Goal: Task Accomplishment & Management: Manage account settings

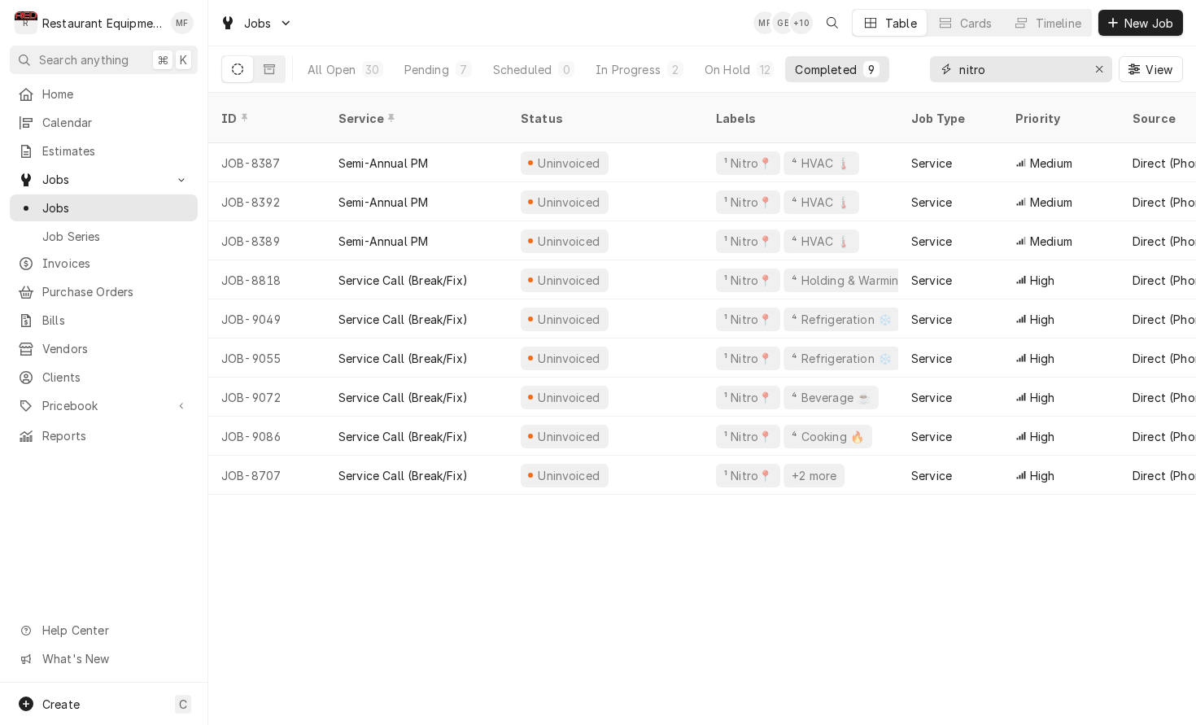
click at [1040, 70] on input "nitro" at bounding box center [1020, 69] width 122 height 26
type input "b"
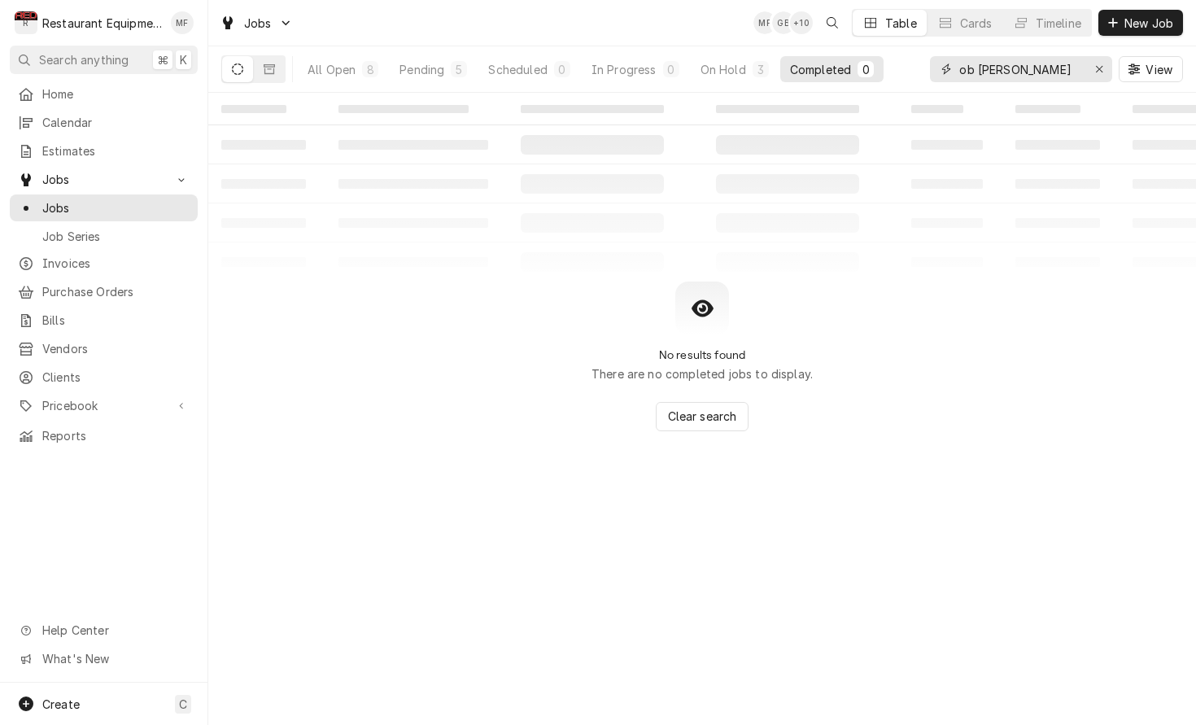
drag, startPoint x: 986, startPoint y: 77, endPoint x: 960, endPoint y: 68, distance: 27.5
click at [960, 68] on input "ob Evan" at bounding box center [1020, 69] width 122 height 26
type input "bob Evan"
click at [751, 72] on button "On Hold 3" at bounding box center [735, 69] width 88 height 26
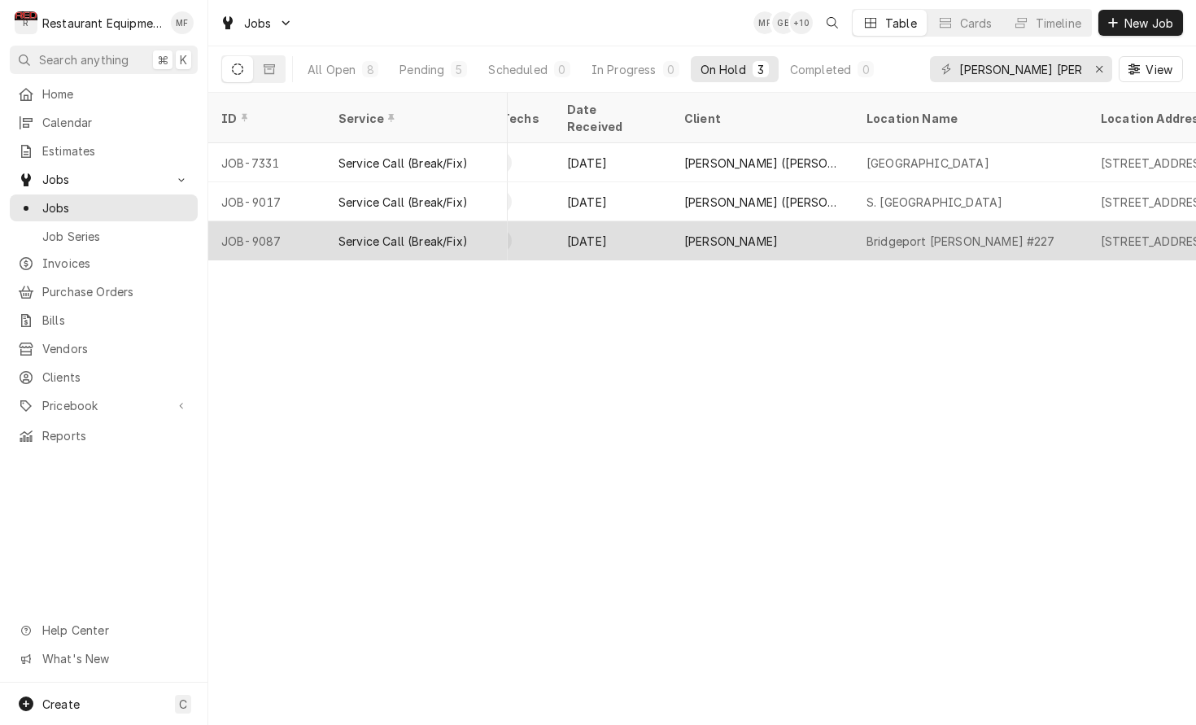
scroll to position [0, 928]
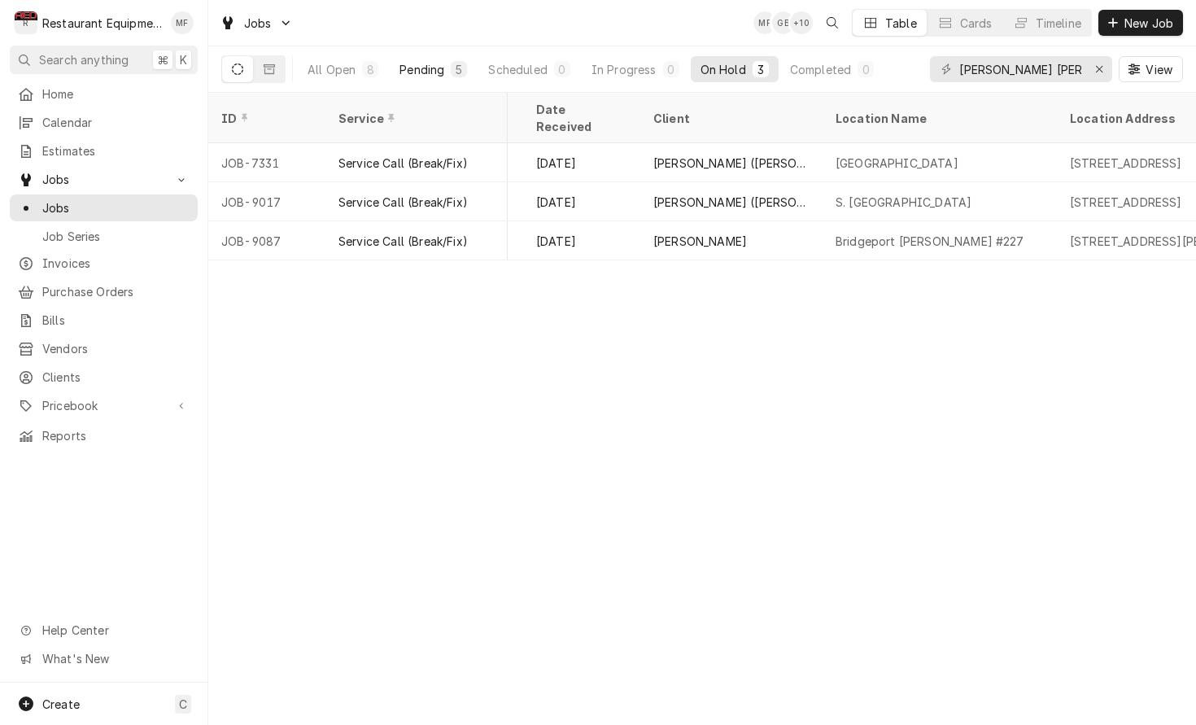
click at [428, 67] on div "Pending" at bounding box center [422, 69] width 45 height 17
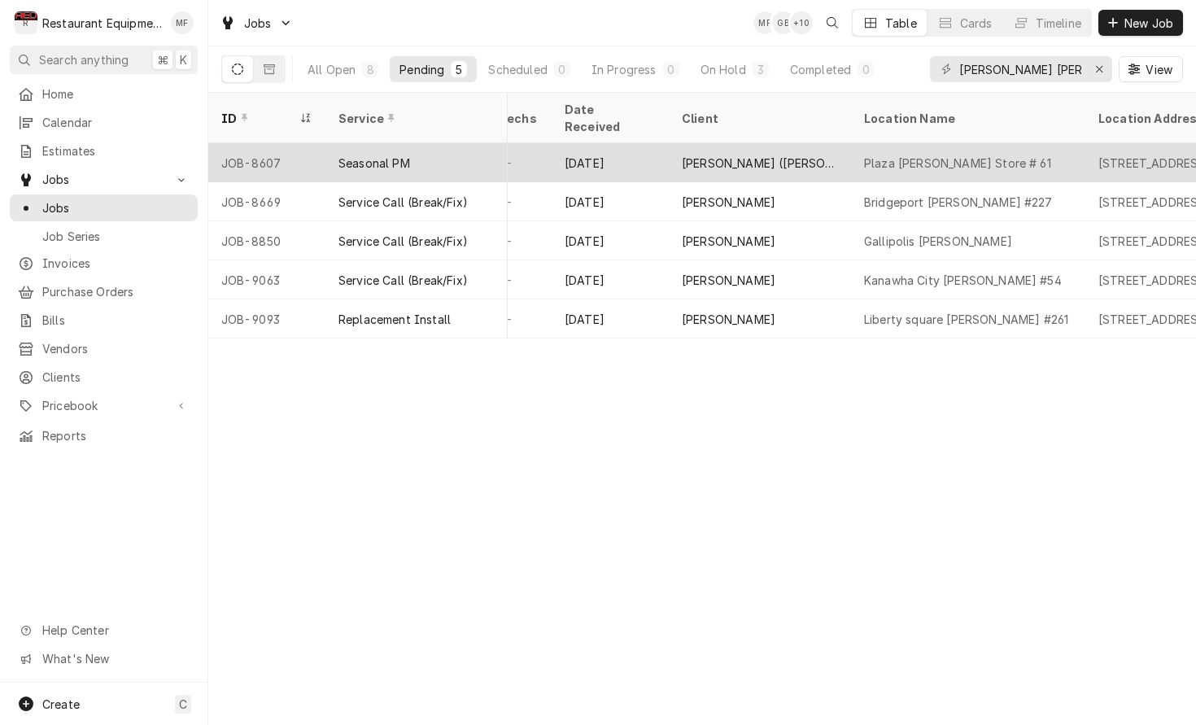
scroll to position [0, 902]
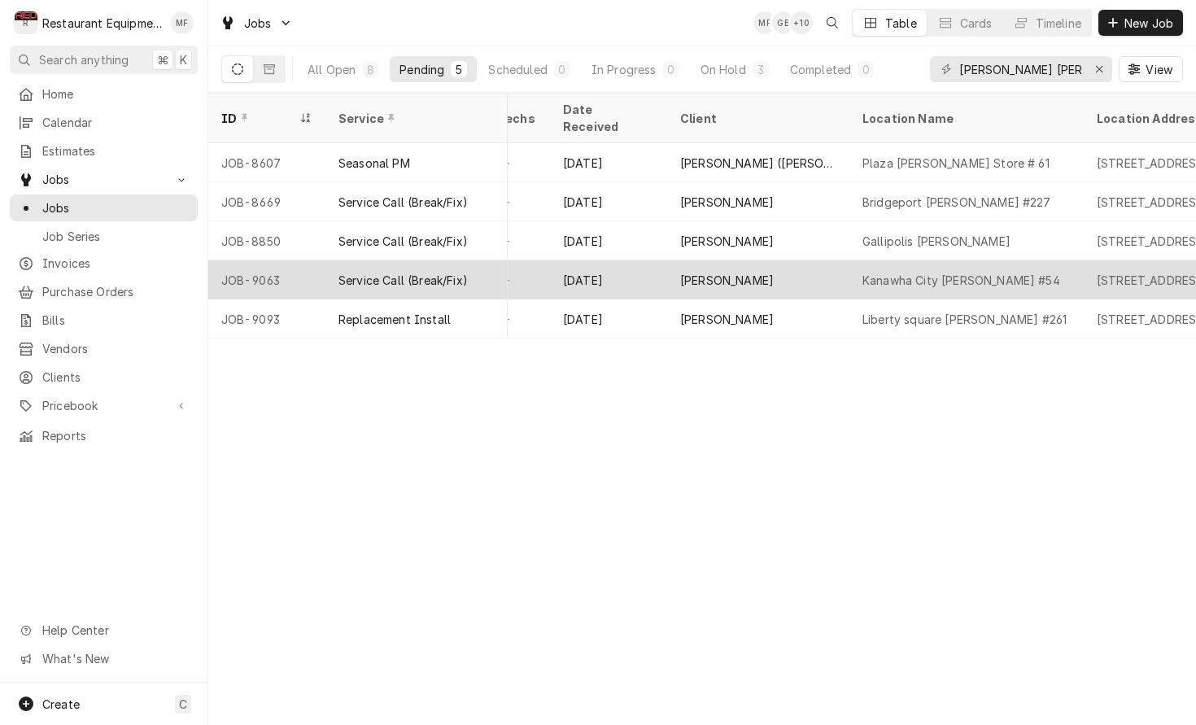
click at [1037, 260] on div "Kanawha City Bob Evans #54" at bounding box center [966, 279] width 234 height 39
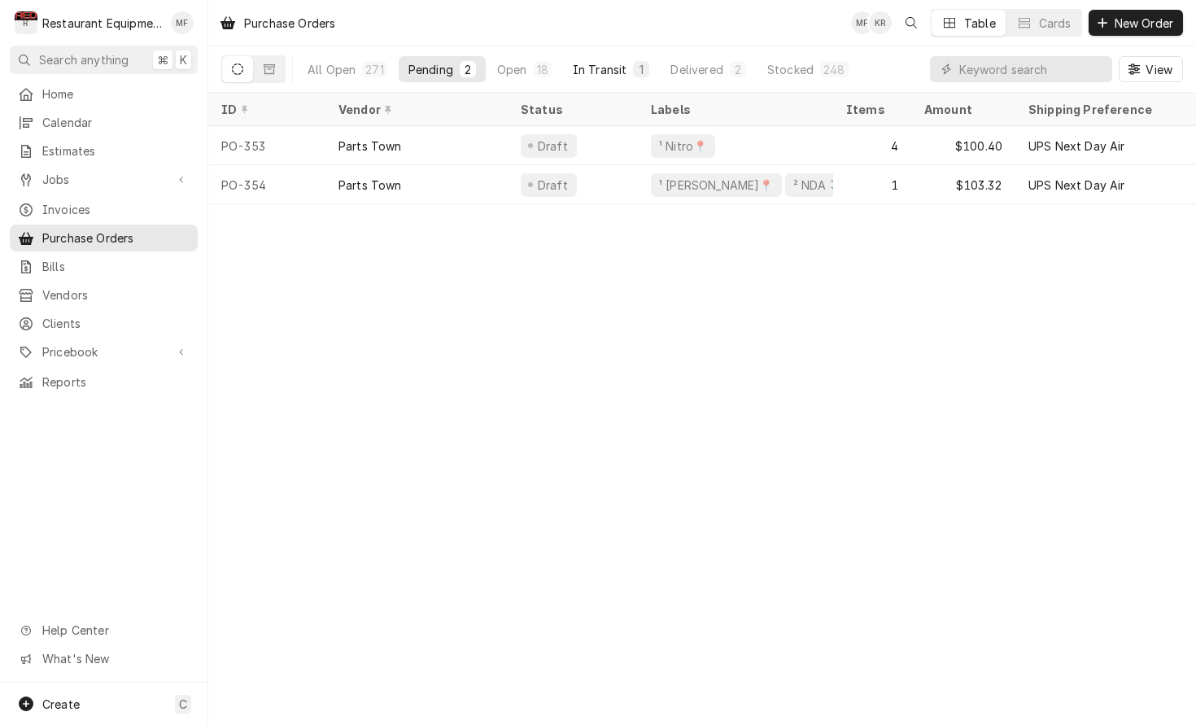
click at [575, 64] on div "In Transit" at bounding box center [600, 69] width 55 height 17
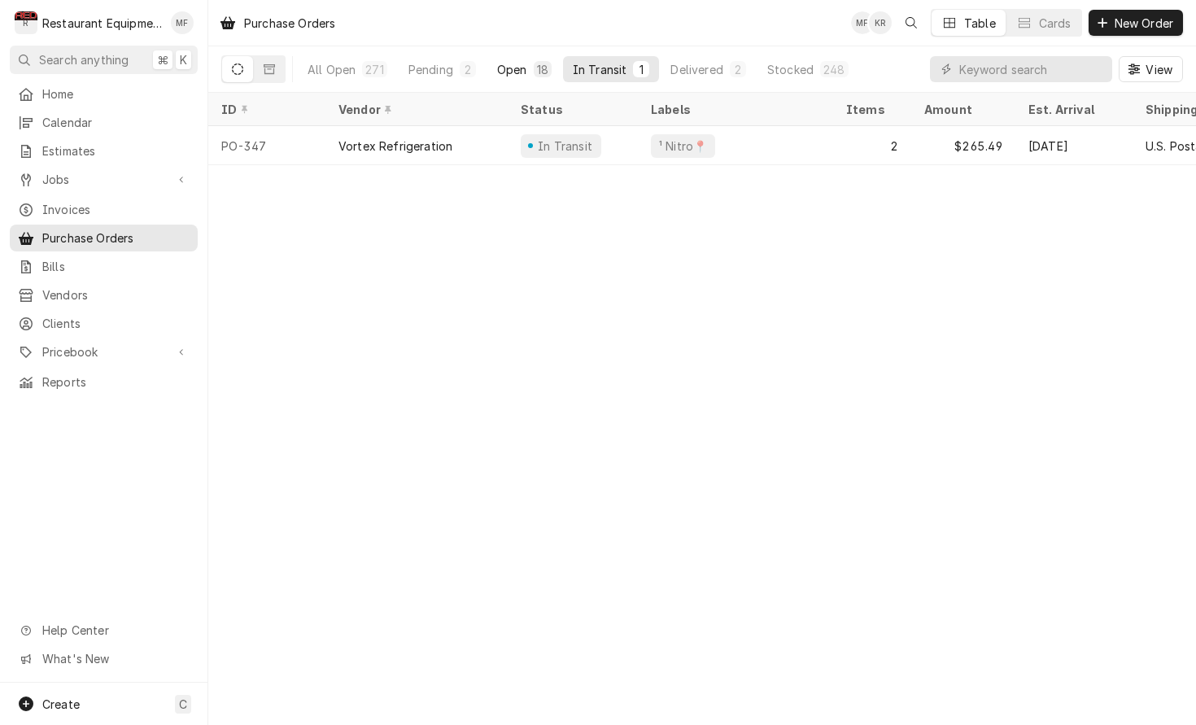
click at [530, 63] on button "Open 18" at bounding box center [524, 69] width 74 height 26
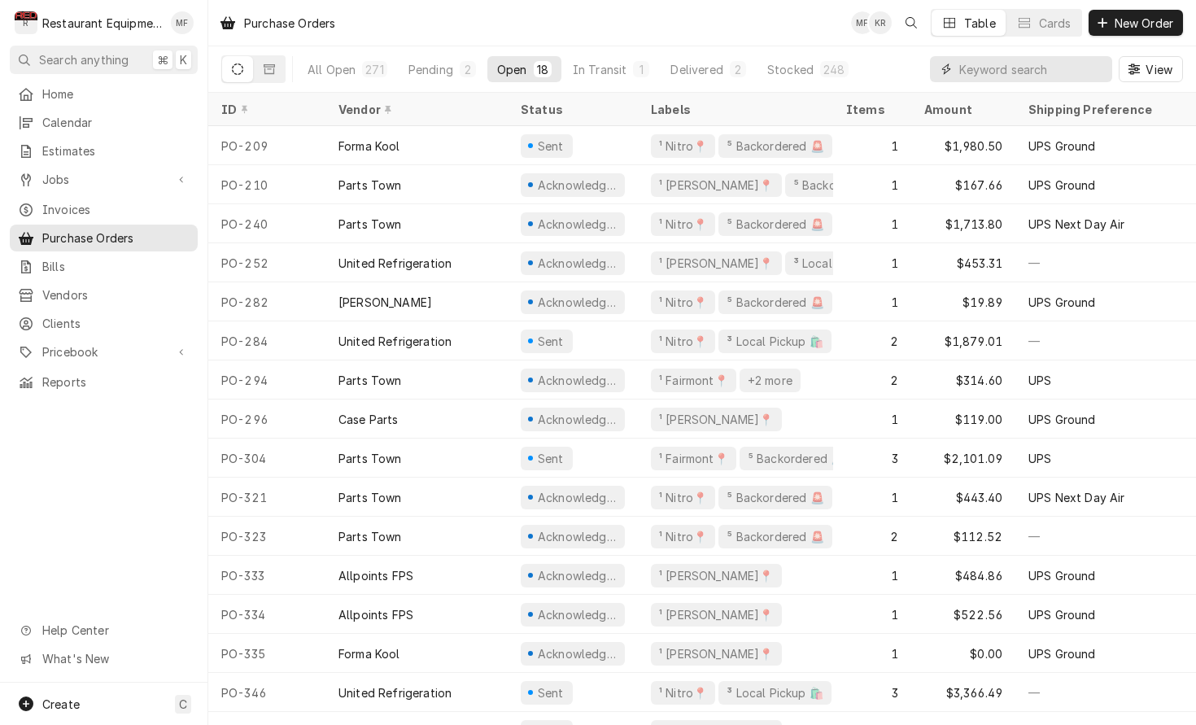
click at [993, 72] on input "Dynamic Content Wrapper" at bounding box center [1031, 69] width 145 height 26
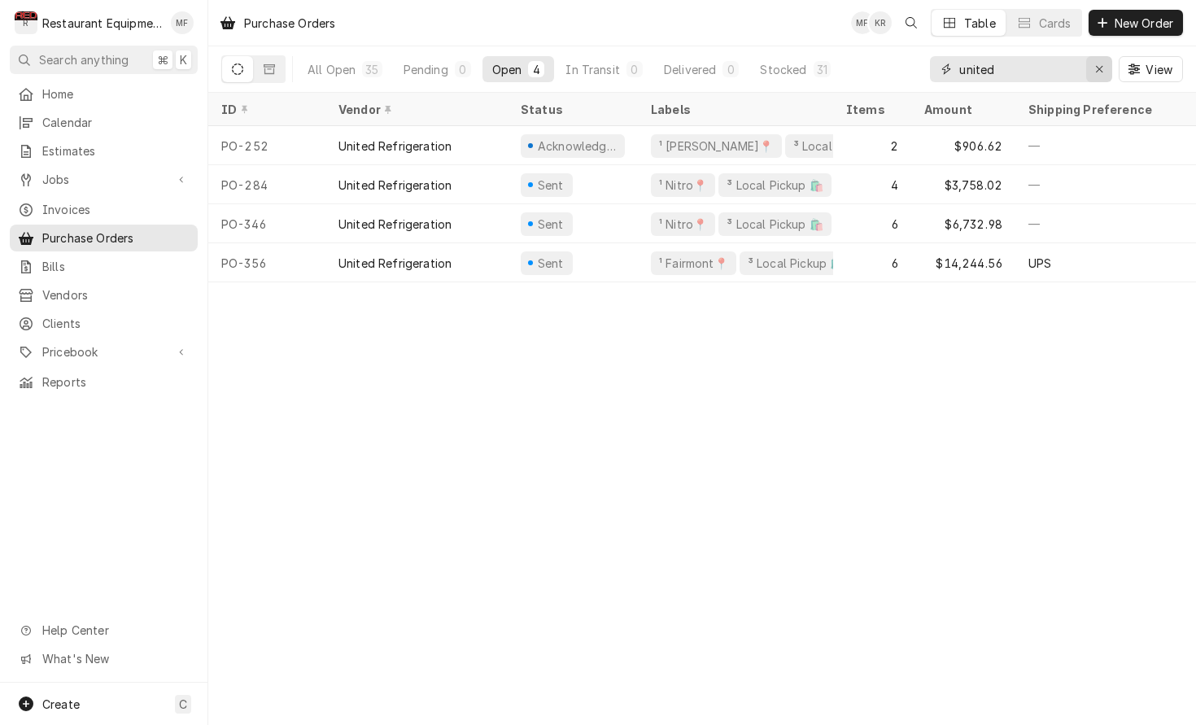
type input "united"
click at [1103, 66] on div "Erase input" at bounding box center [1099, 69] width 16 height 16
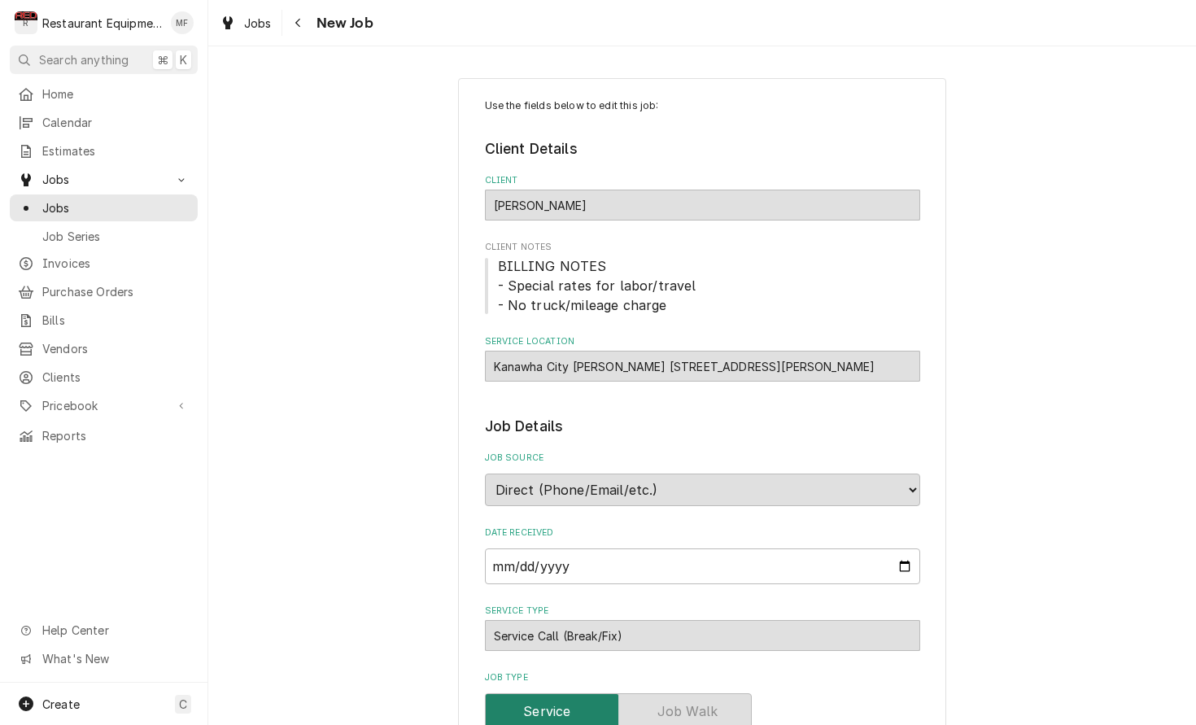
type textarea "x"
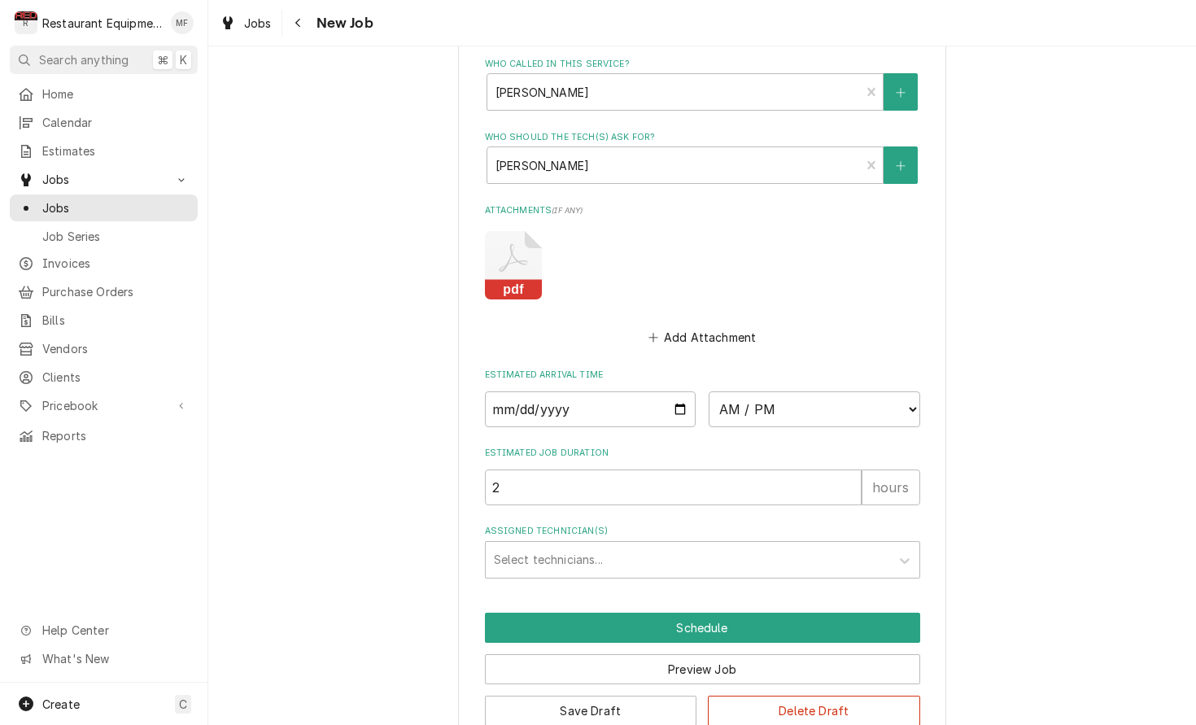
scroll to position [1131, 0]
click at [524, 232] on icon "Attachments" at bounding box center [513, 266] width 57 height 68
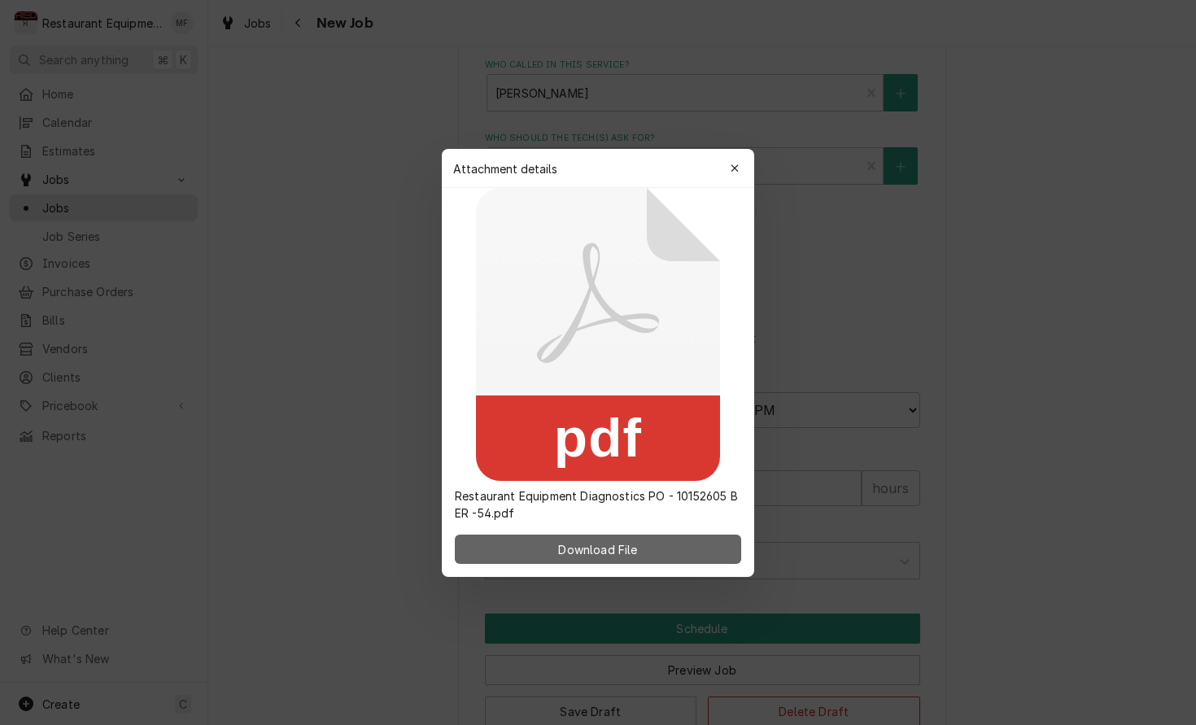
click at [694, 548] on button "Download File" at bounding box center [598, 549] width 286 height 29
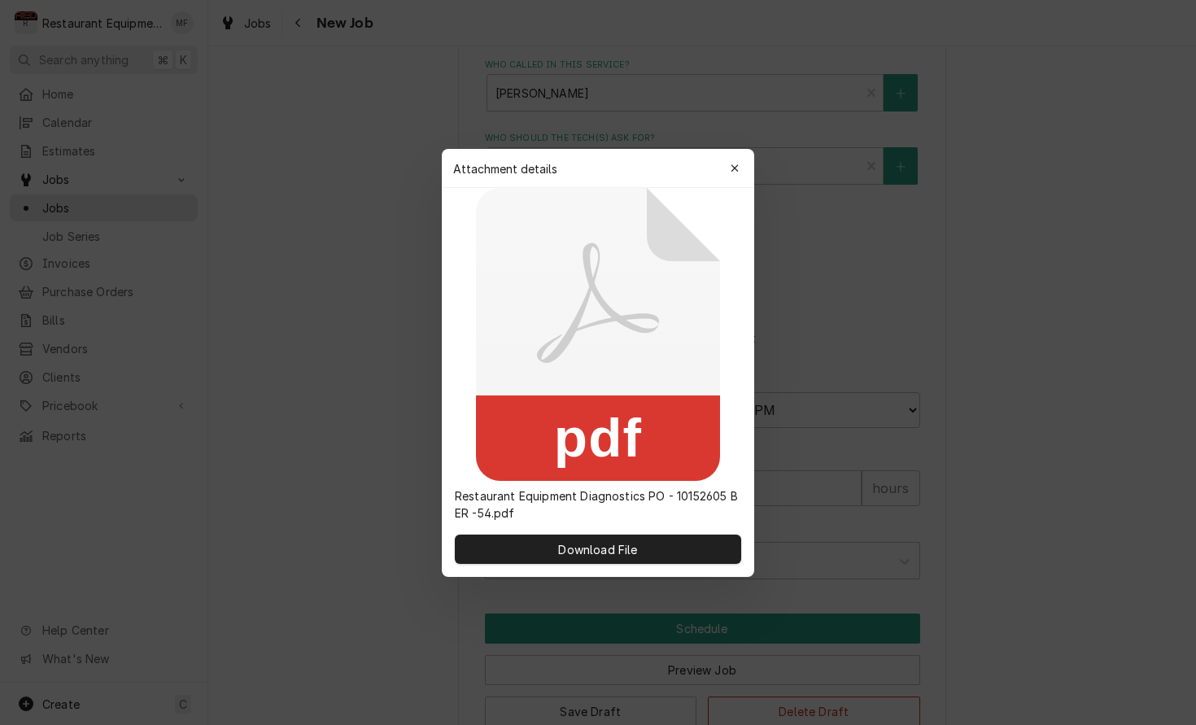
click at [1039, 123] on div at bounding box center [598, 362] width 1196 height 725
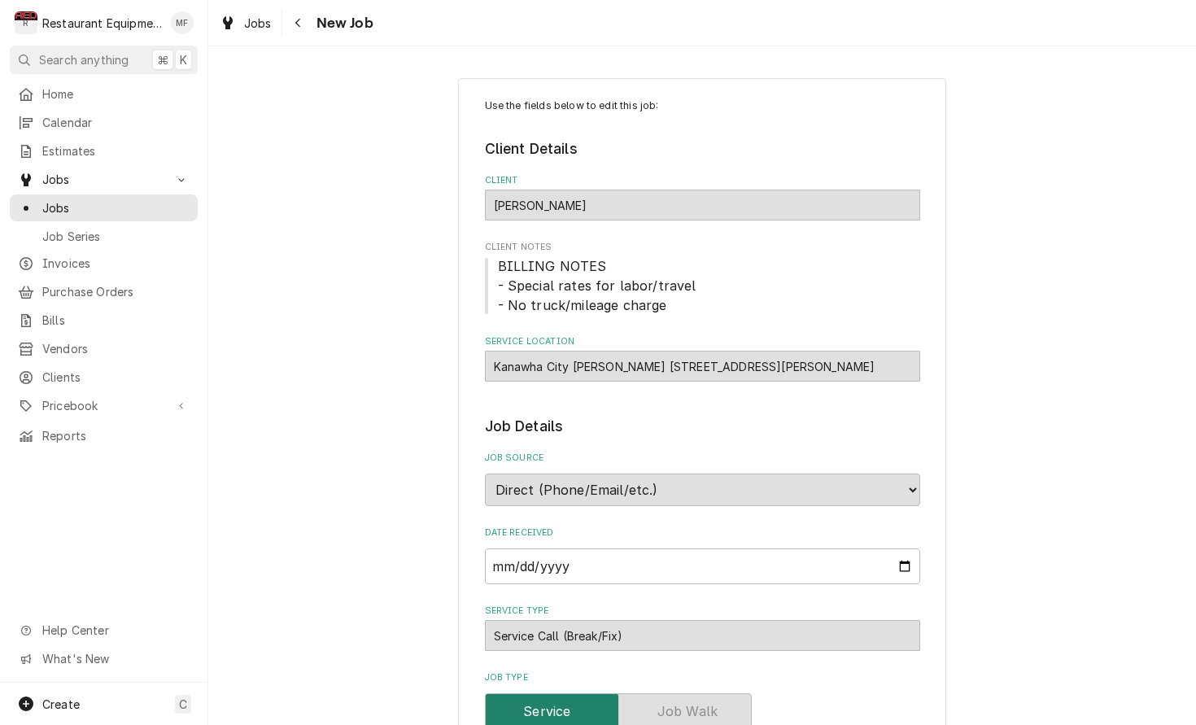
scroll to position [0, 0]
click at [299, 21] on icon "Navigate back" at bounding box center [297, 23] width 5 height 9
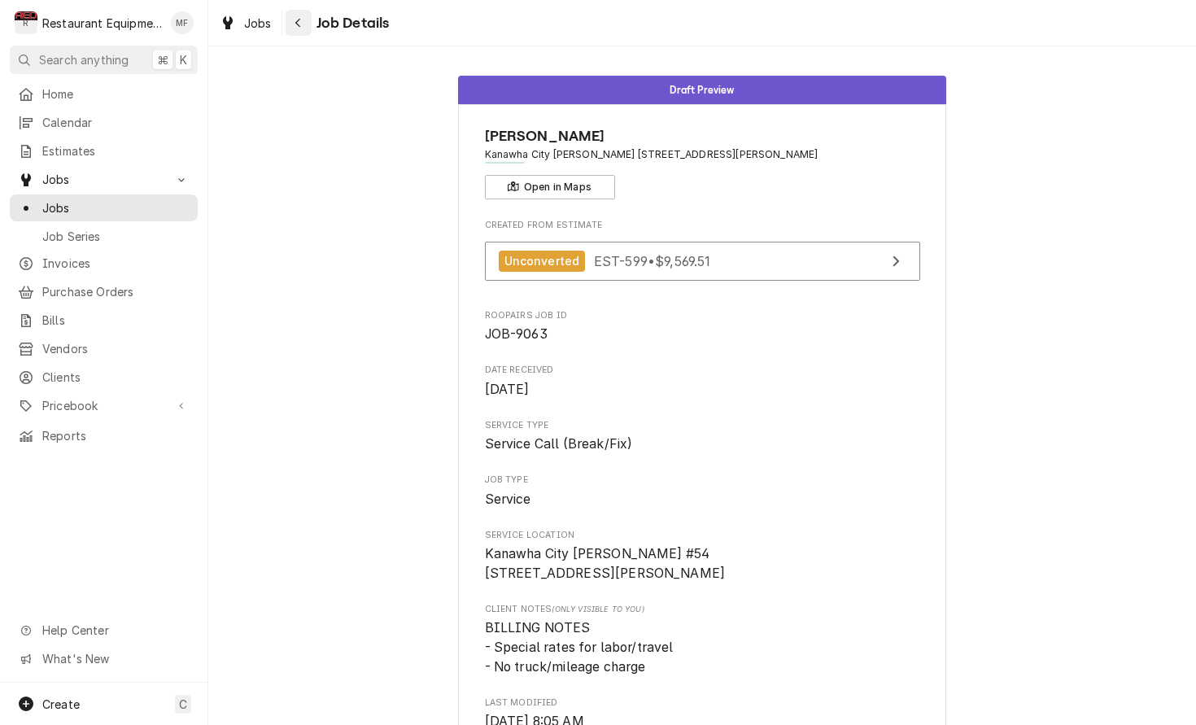
click at [295, 18] on icon "Navigate back" at bounding box center [298, 22] width 7 height 11
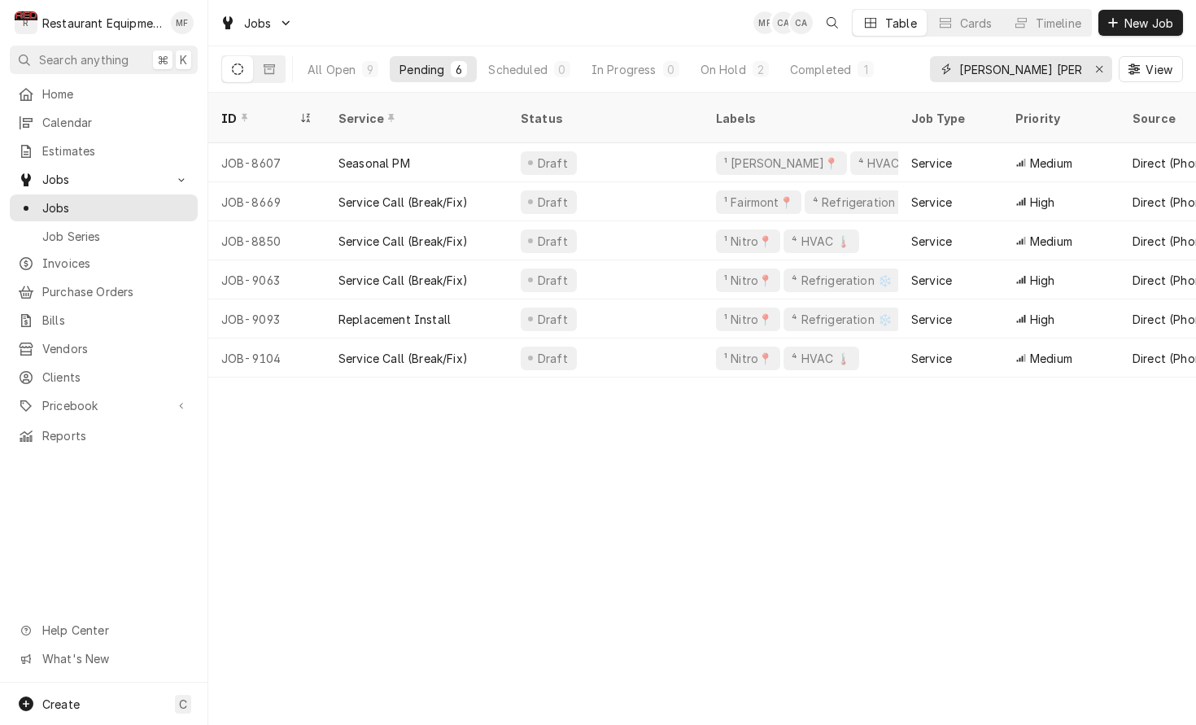
click at [1026, 63] on input "bob Evan" at bounding box center [1020, 69] width 122 height 26
type input "b"
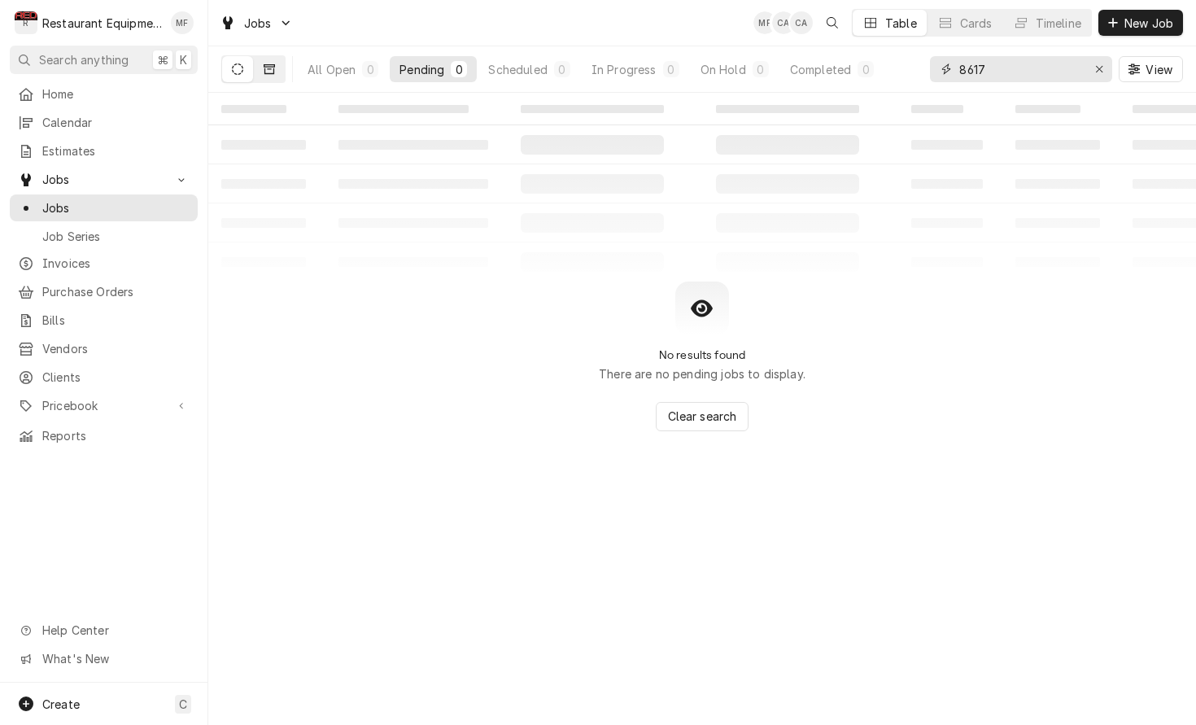
type input "8617"
click at [269, 63] on button "Dynamic Content Wrapper" at bounding box center [269, 69] width 31 height 26
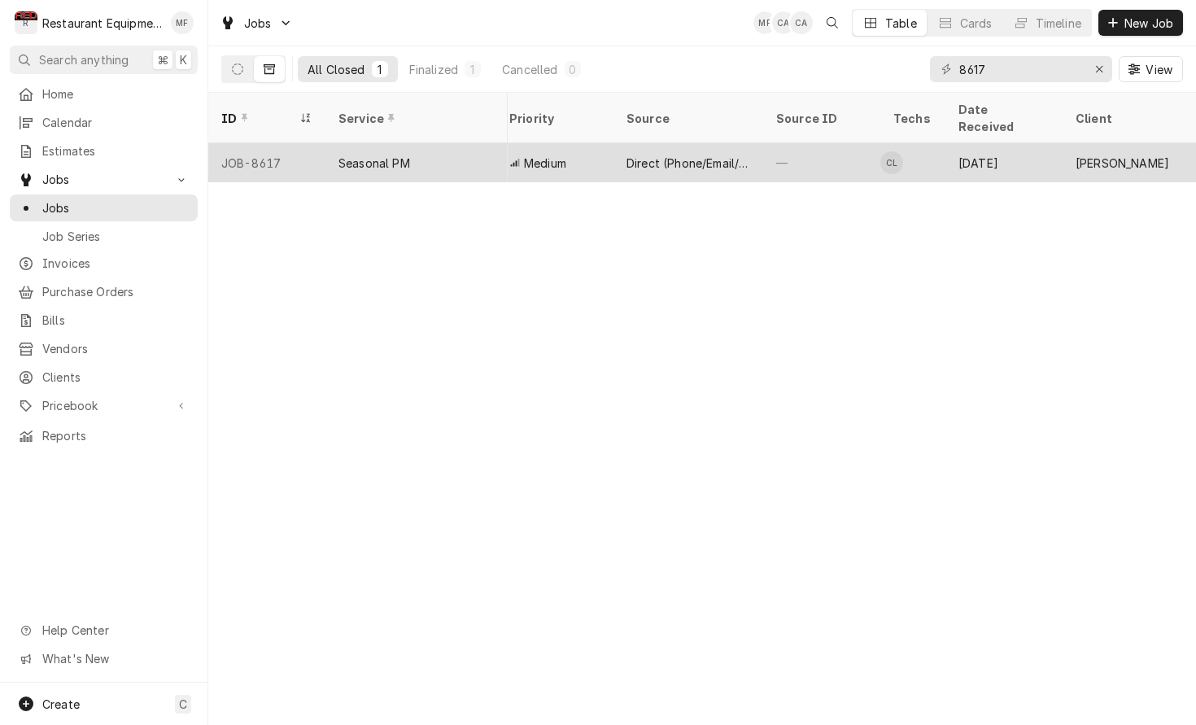
scroll to position [0, 425]
click at [862, 147] on div "—" at bounding box center [811, 162] width 117 height 39
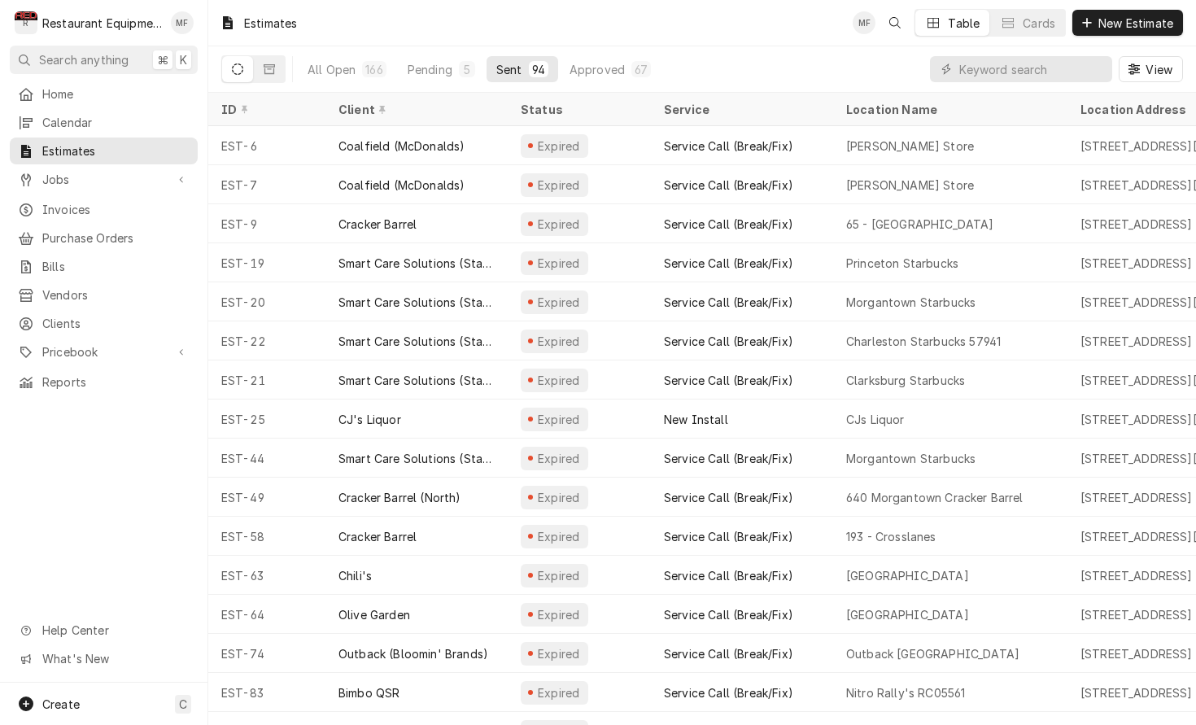
click at [1040, 75] on input "Dynamic Content Wrapper" at bounding box center [1031, 69] width 145 height 26
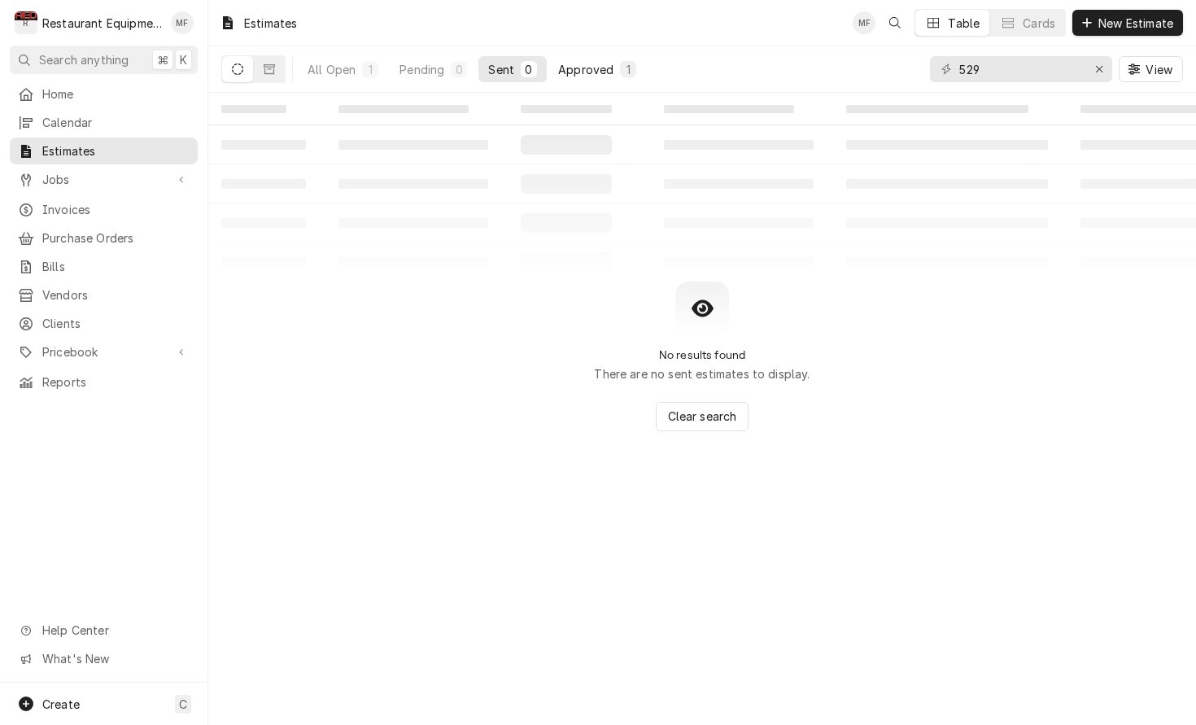
type input "529"
click at [587, 81] on button "Approved 1" at bounding box center [597, 69] width 98 height 26
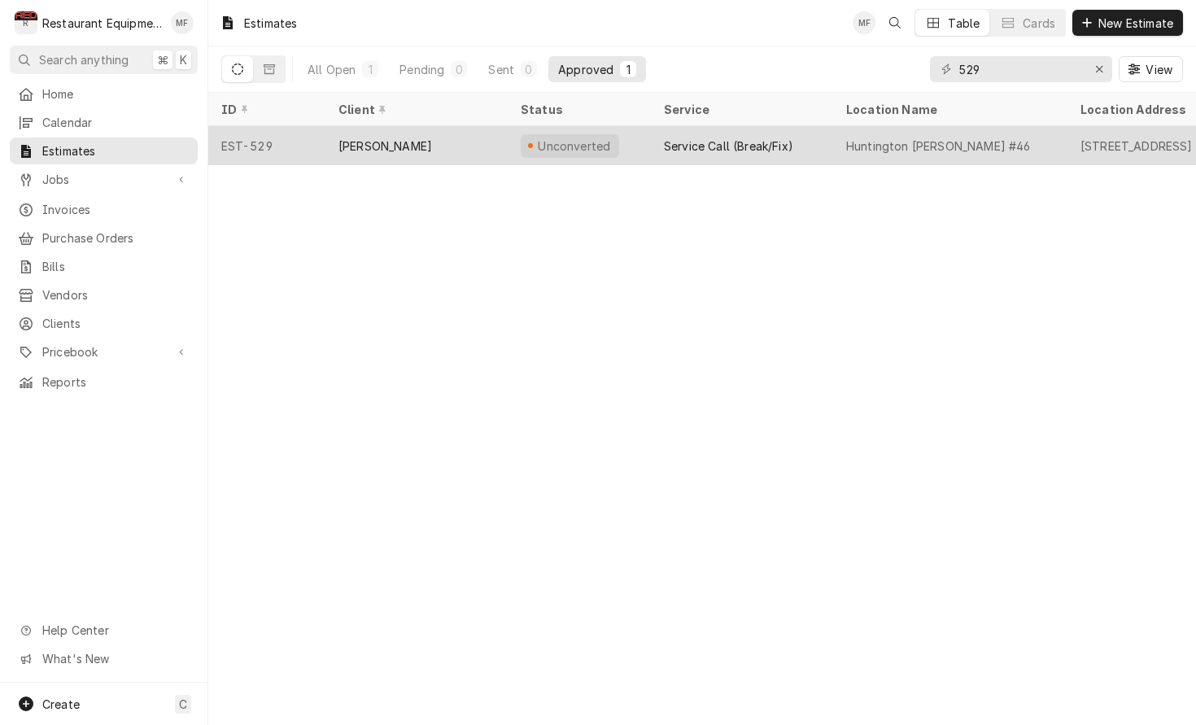
scroll to position [0, -4]
click at [709, 147] on div "Service Call (Break/Fix)" at bounding box center [728, 146] width 129 height 17
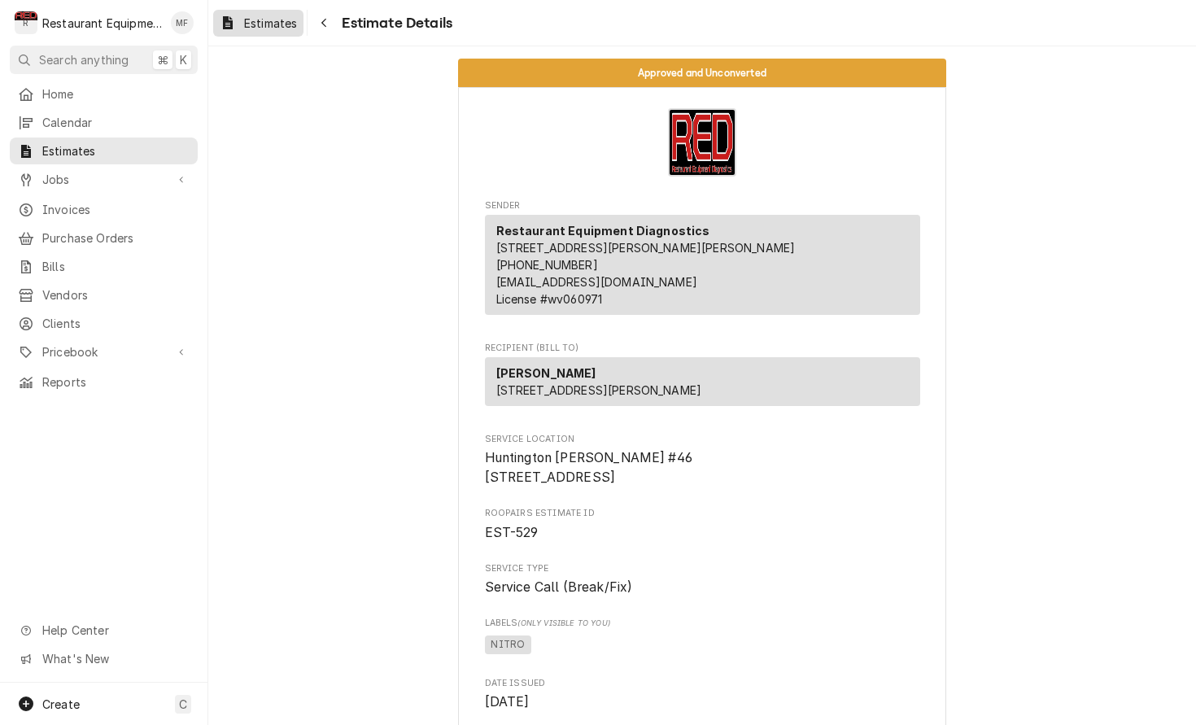
click at [267, 21] on span "Estimates" at bounding box center [270, 23] width 53 height 17
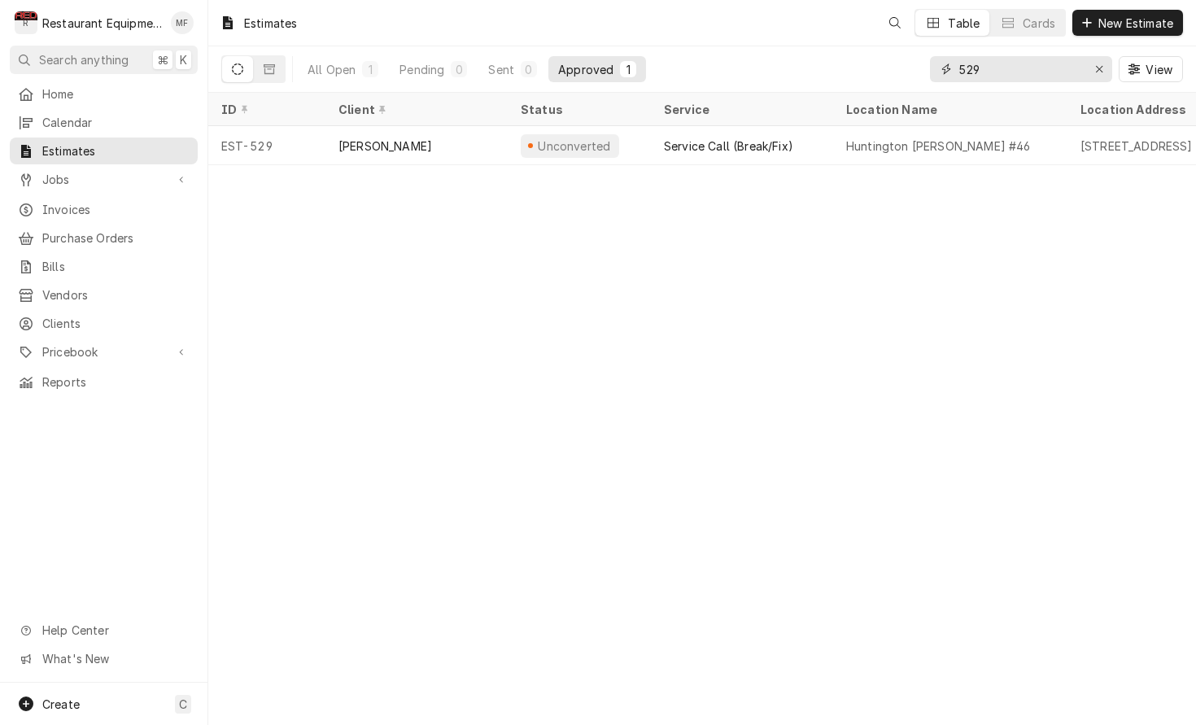
click at [999, 64] on input "529" at bounding box center [1020, 69] width 122 height 26
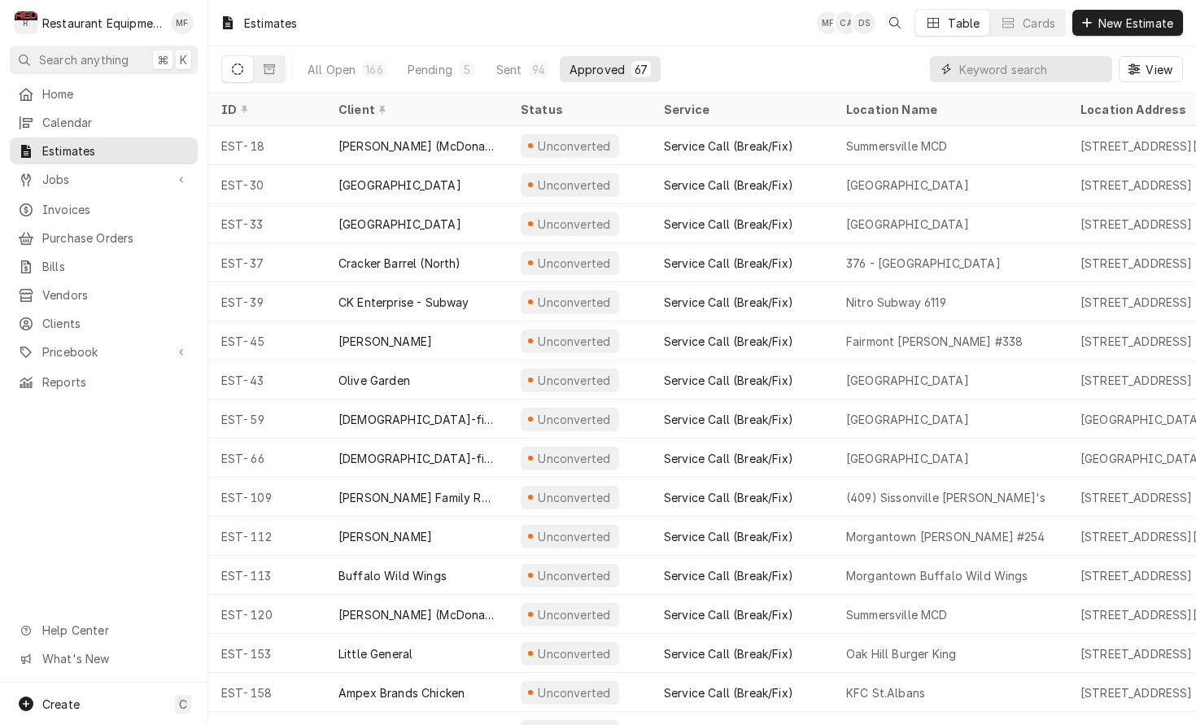
click at [983, 71] on input "Dynamic Content Wrapper" at bounding box center [1031, 69] width 145 height 26
type input "529"
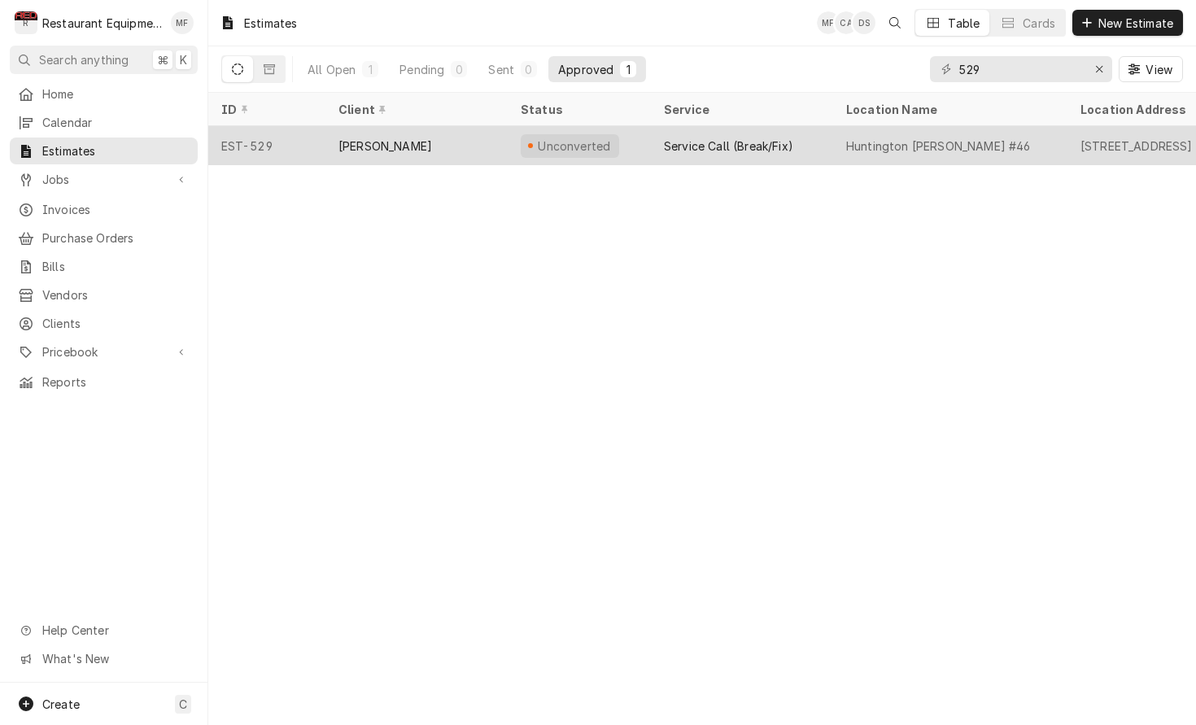
click at [674, 138] on div "Service Call (Break/Fix)" at bounding box center [728, 146] width 129 height 17
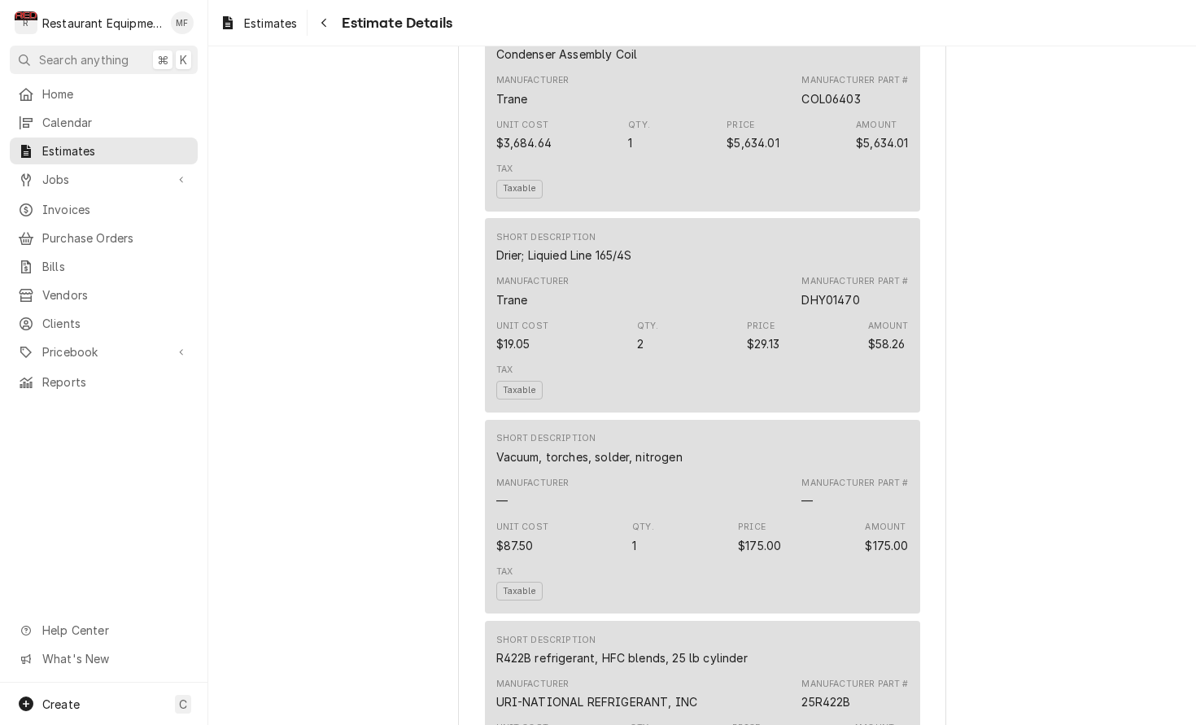
scroll to position [2138, 0]
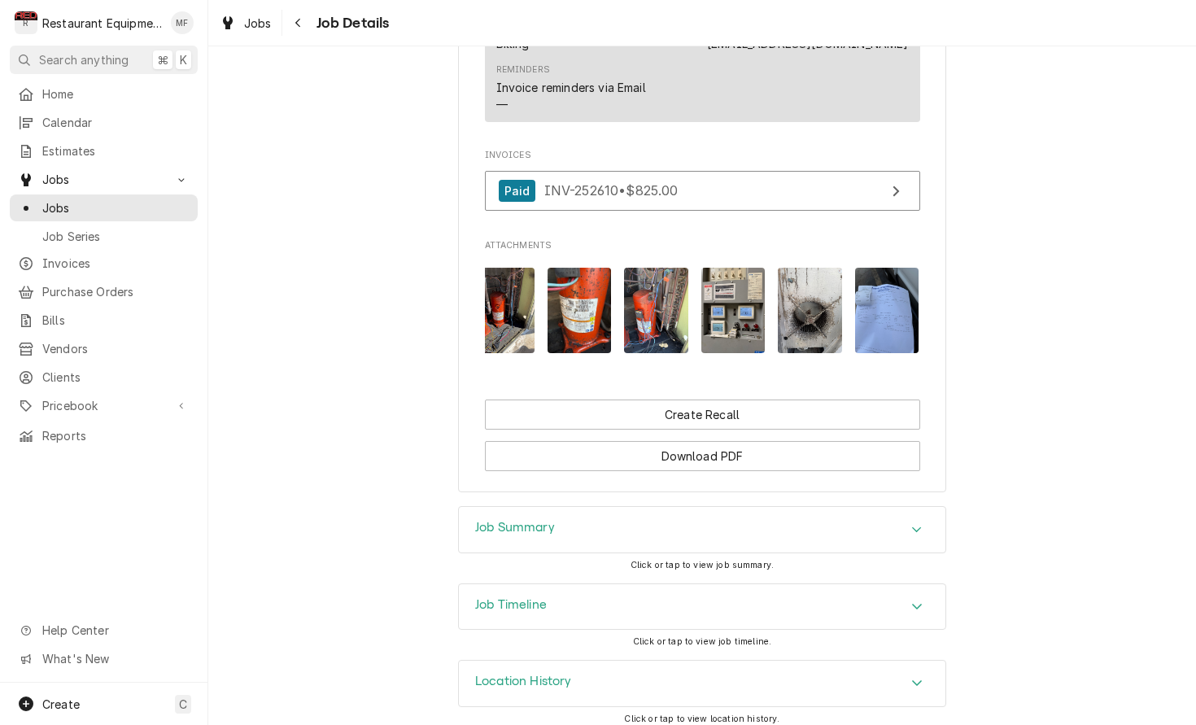
scroll to position [0, 859]
click at [873, 295] on img "Attachments" at bounding box center [888, 310] width 64 height 85
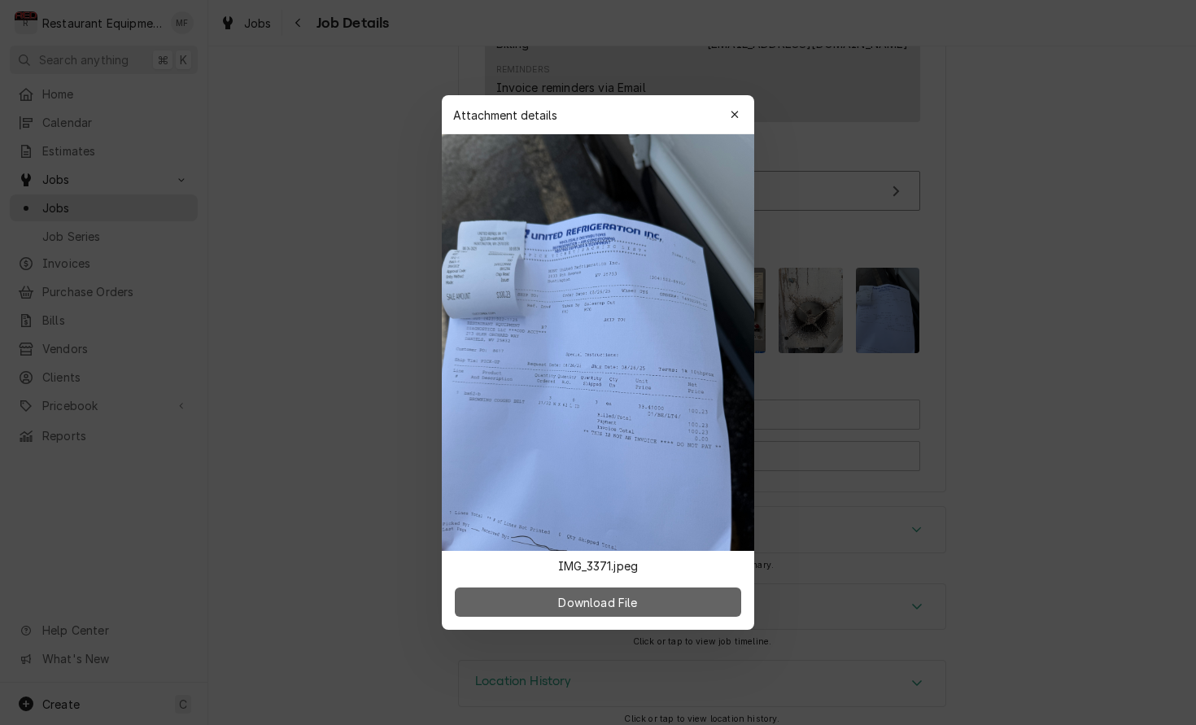
click at [706, 596] on button "Download File" at bounding box center [598, 601] width 286 height 29
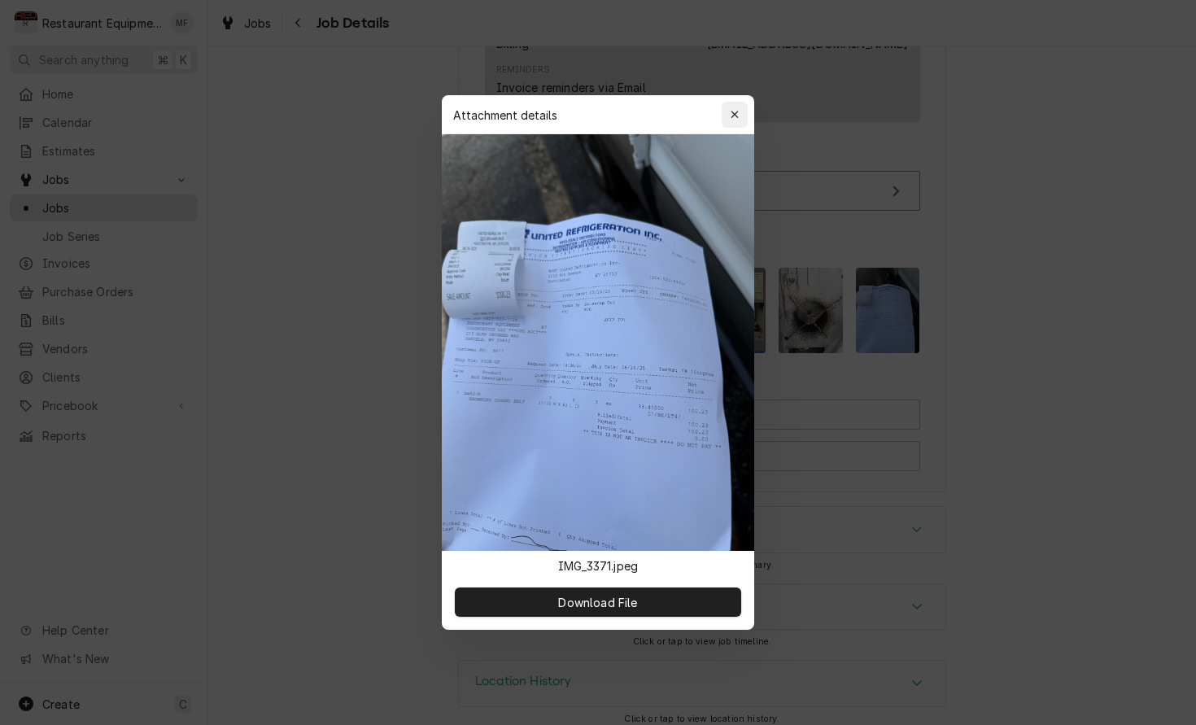
click at [740, 114] on div "button" at bounding box center [735, 115] width 16 height 16
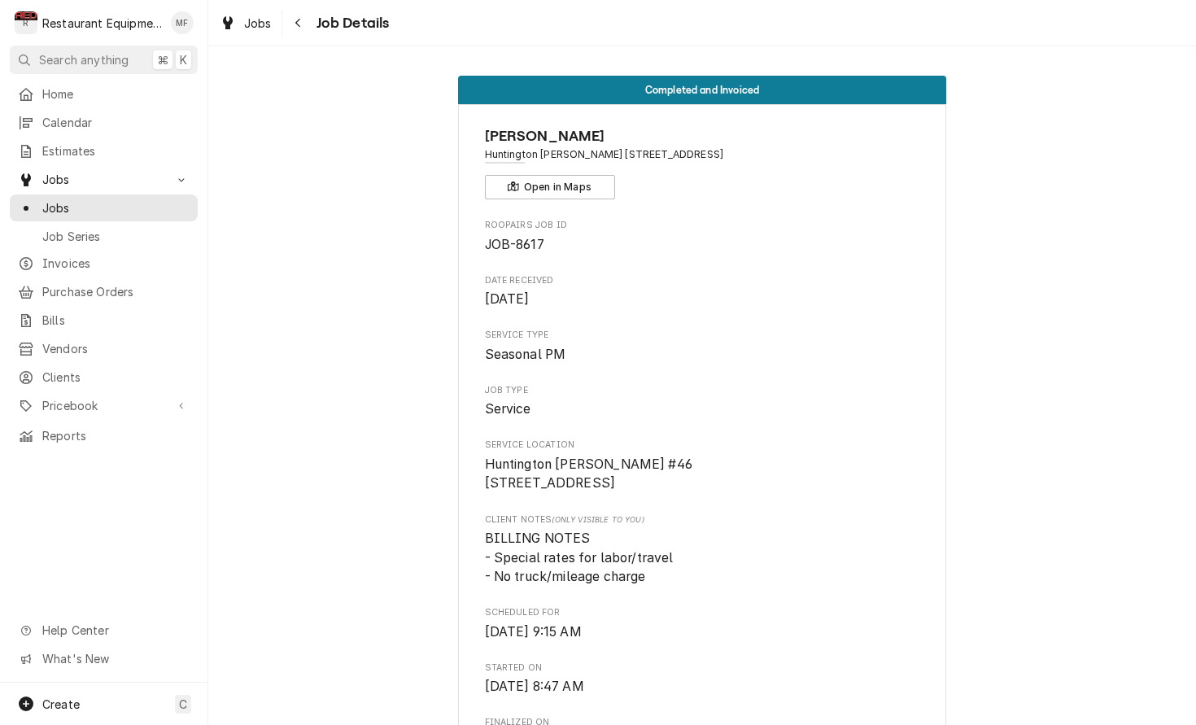
scroll to position [0, 0]
click at [298, 21] on icon "Navigate back" at bounding box center [297, 23] width 5 height 9
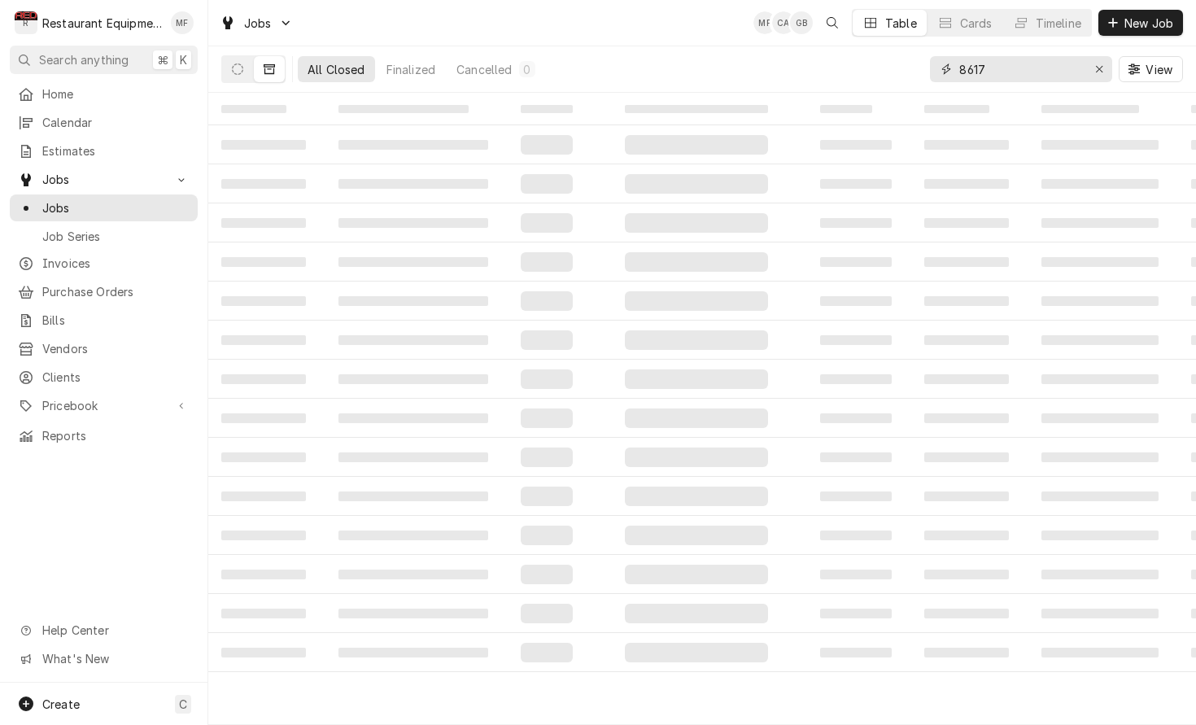
click at [1010, 74] on input "8617" at bounding box center [1020, 69] width 122 height 26
type input "nitro"
click at [230, 68] on button "Dynamic Content Wrapper" at bounding box center [237, 69] width 31 height 26
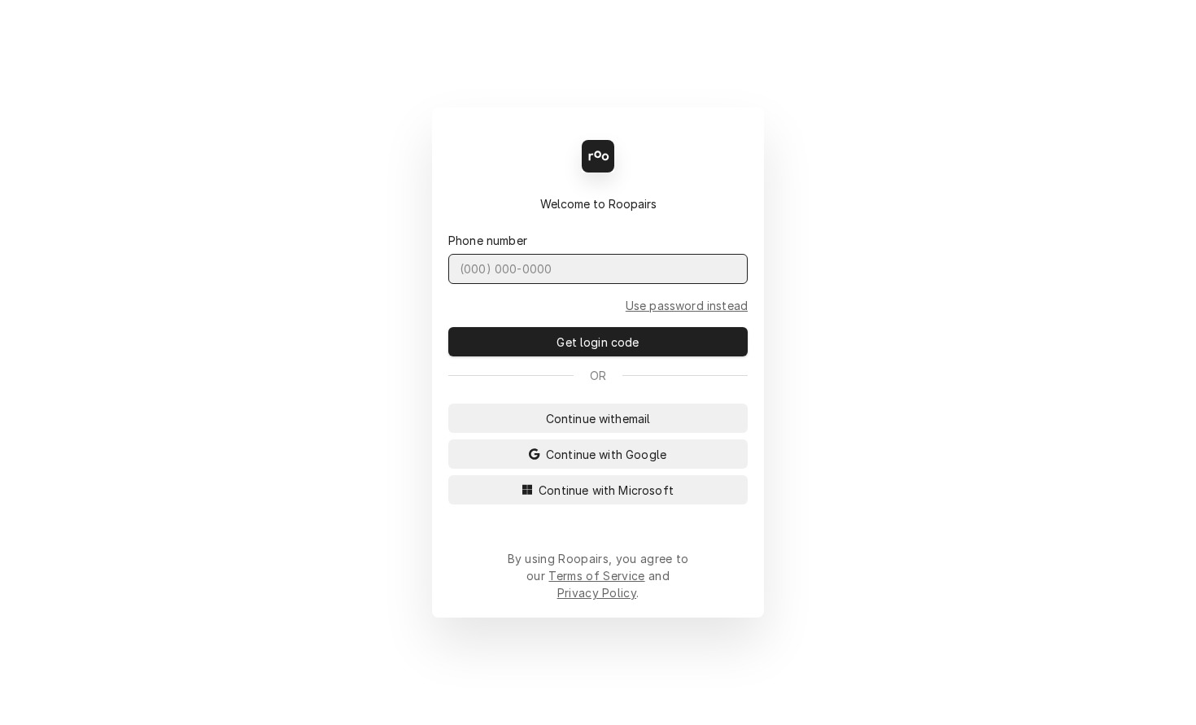
click at [643, 282] on input "Dynamic Content Wrapper" at bounding box center [597, 269] width 299 height 30
type input "[PHONE_NUMBER]"
click at [598, 351] on button "Get login code" at bounding box center [597, 341] width 299 height 29
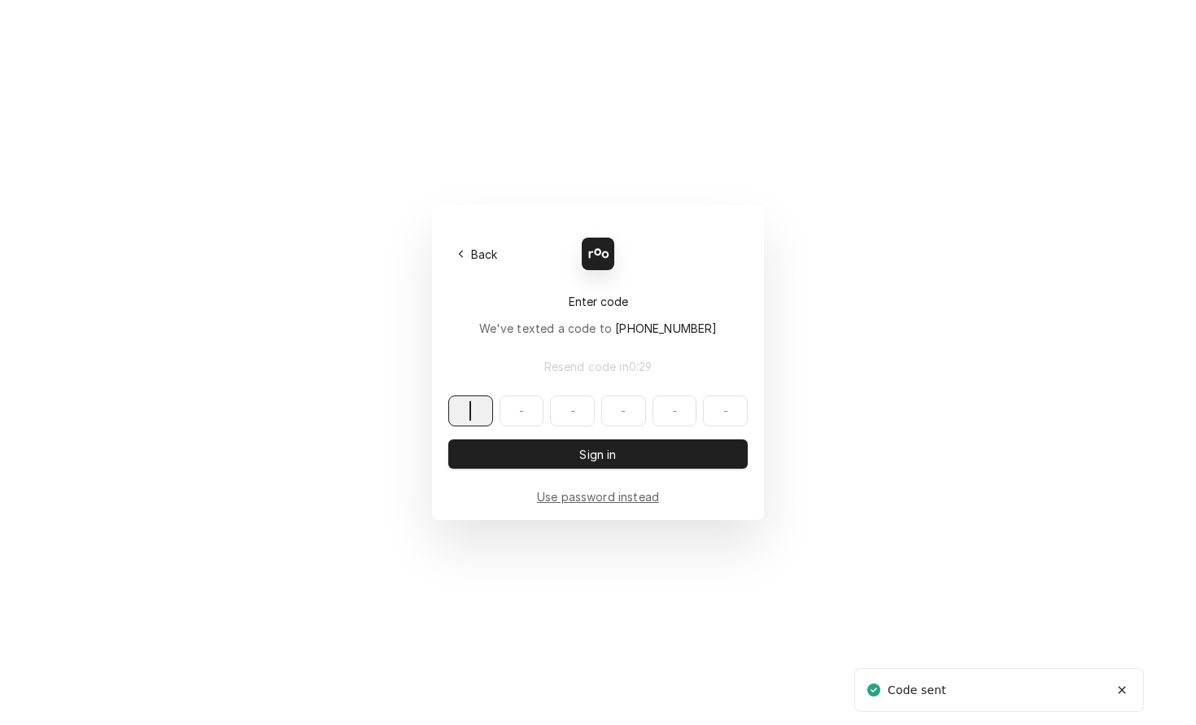
click at [481, 417] on input "Dynamic Content Wrapper" at bounding box center [597, 410] width 299 height 31
type input "048420"
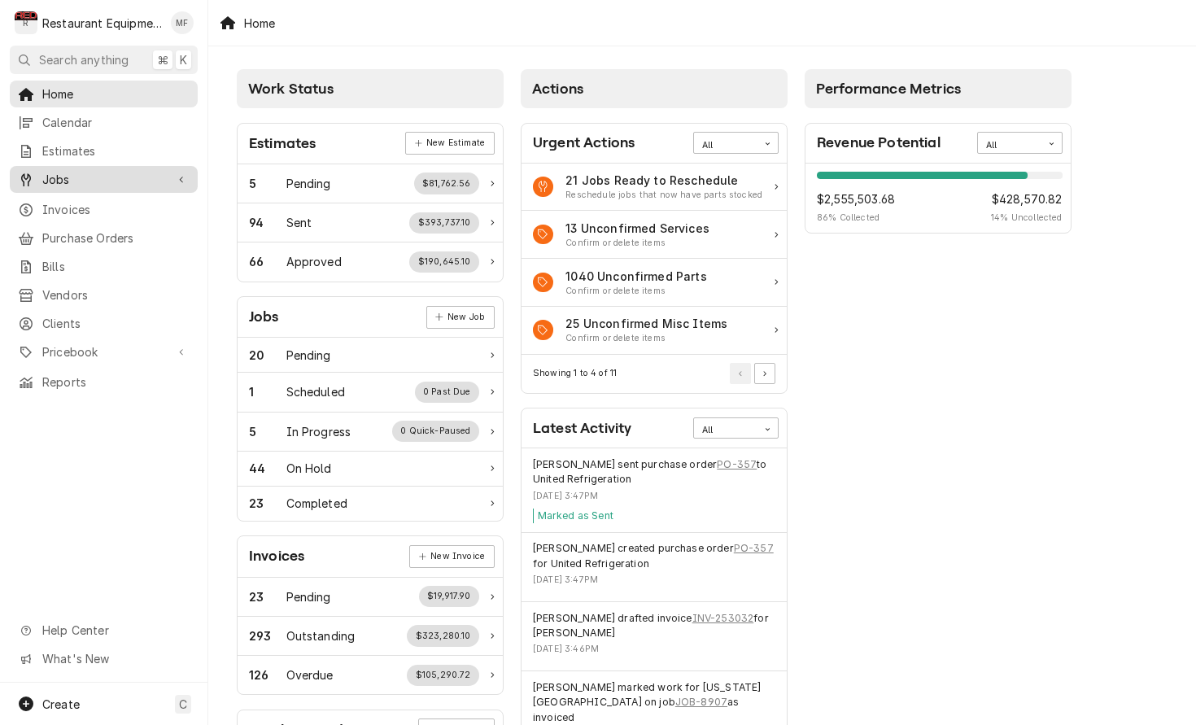
click at [128, 171] on span "Jobs" at bounding box center [103, 179] width 123 height 17
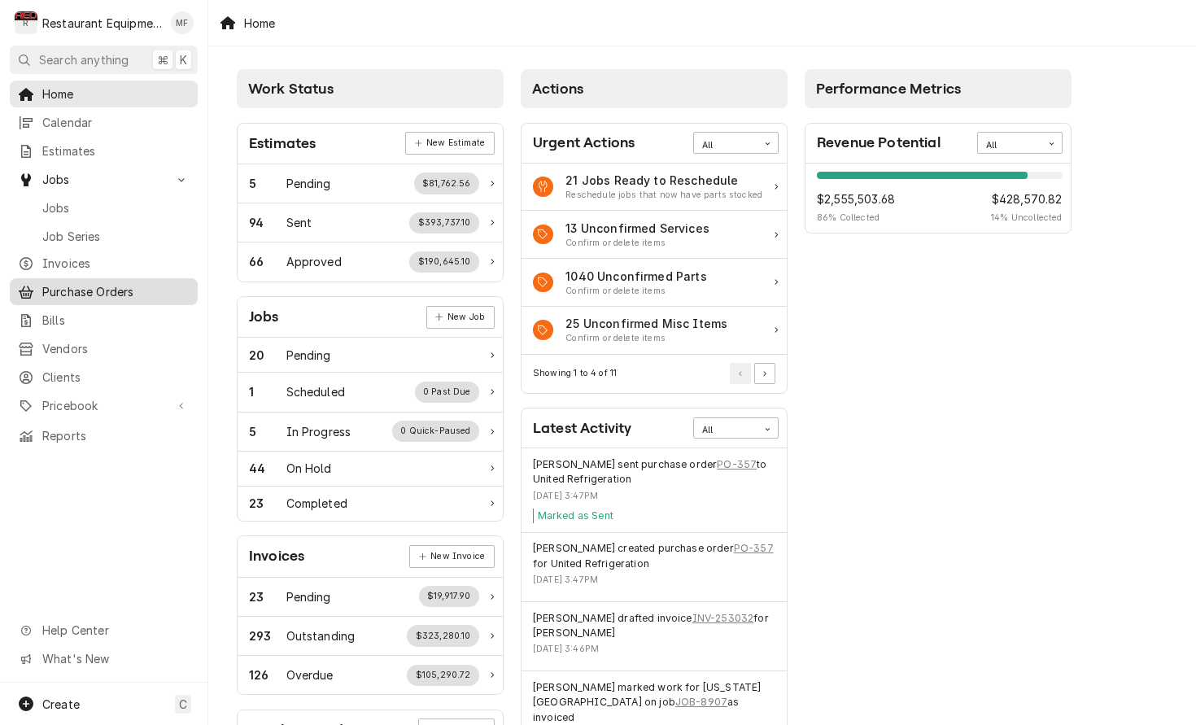
click at [145, 283] on span "Purchase Orders" at bounding box center [115, 291] width 147 height 17
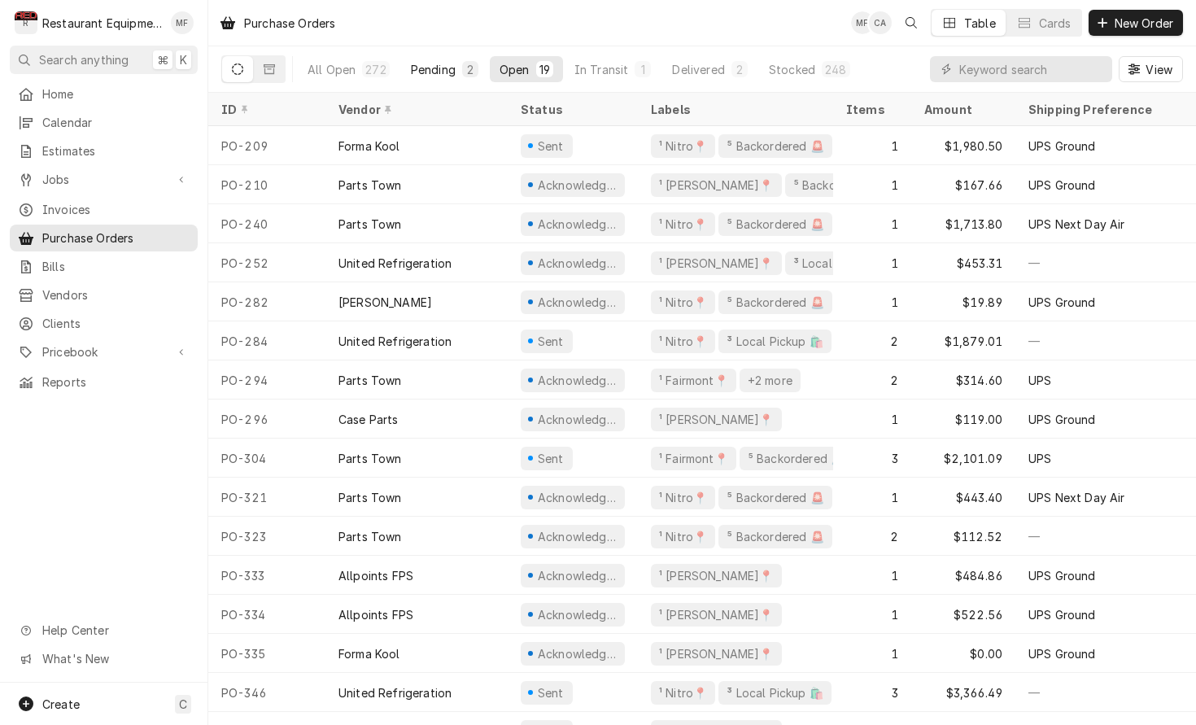
click at [469, 72] on div "2" at bounding box center [470, 69] width 10 height 17
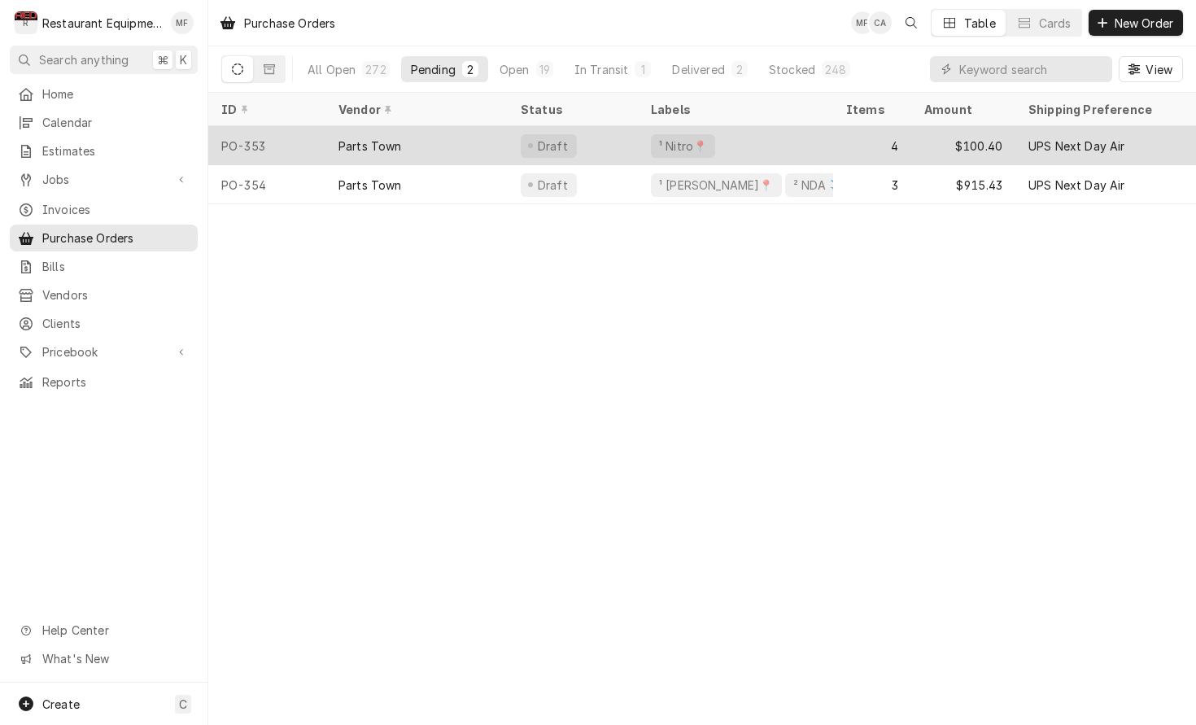
click at [599, 155] on div "Draft" at bounding box center [573, 145] width 130 height 39
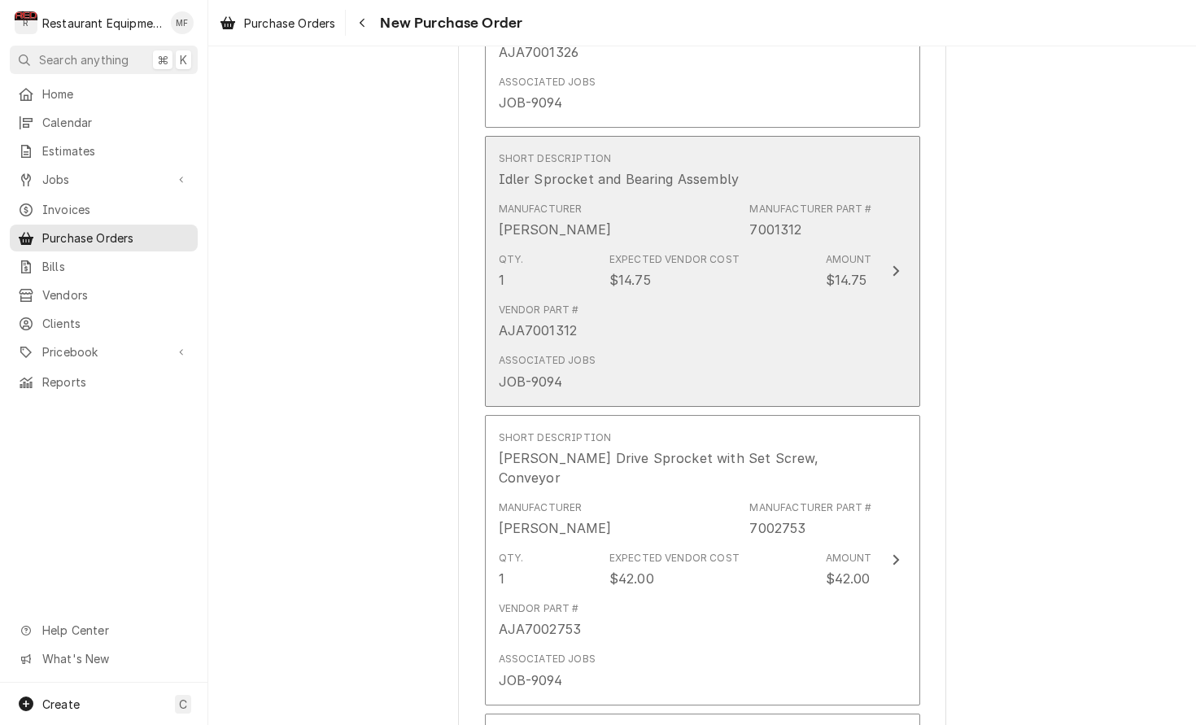
scroll to position [983, 0]
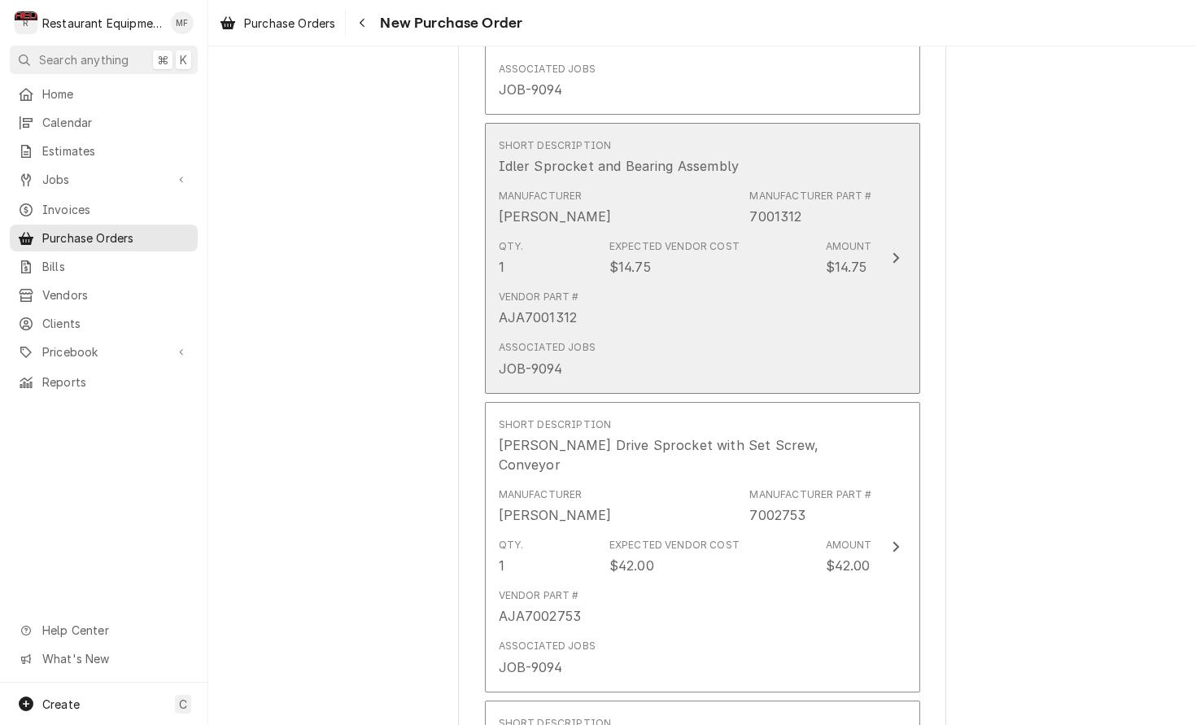
click at [673, 283] on div "Vendor Part # AJA7001312" at bounding box center [685, 308] width 373 height 50
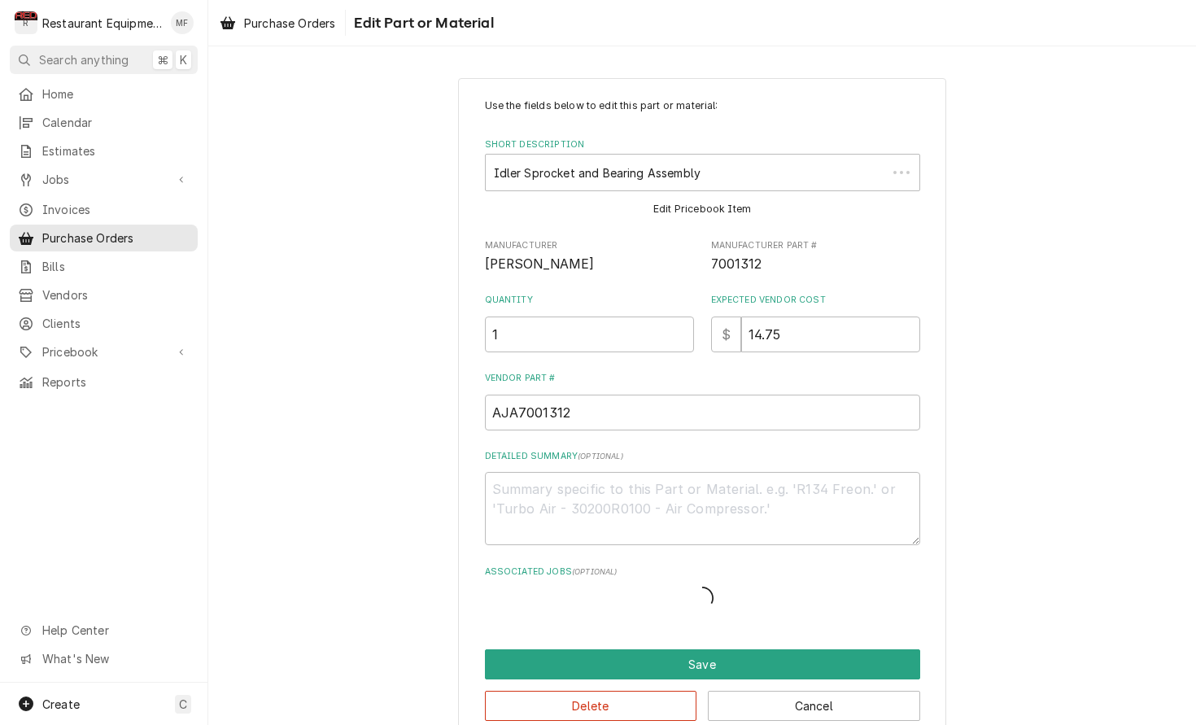
type textarea "x"
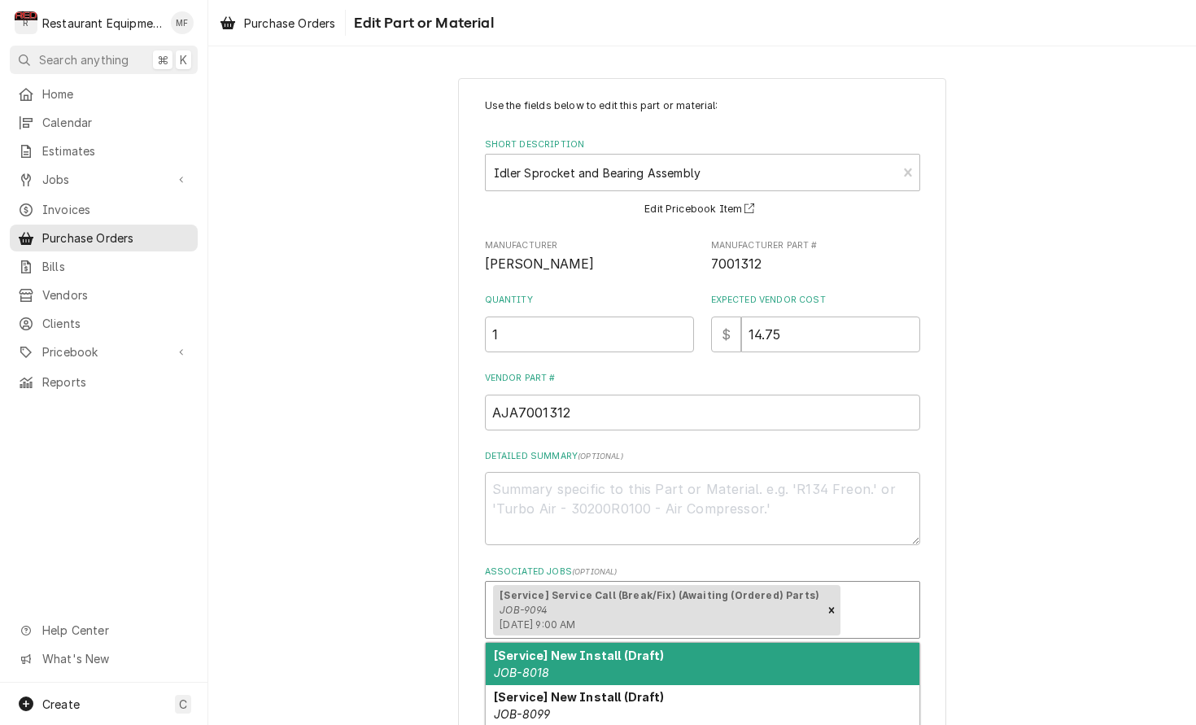
click at [689, 602] on div "[Service] Service Call (Break/Fix) (Awaiting (Ordered) Parts) JOB-9094 Thu, Oct…" at bounding box center [658, 610] width 330 height 50
click at [398, 561] on div "Use the fields below to edit this part or material: Short Description Idler Spr…" at bounding box center [702, 421] width 988 height 716
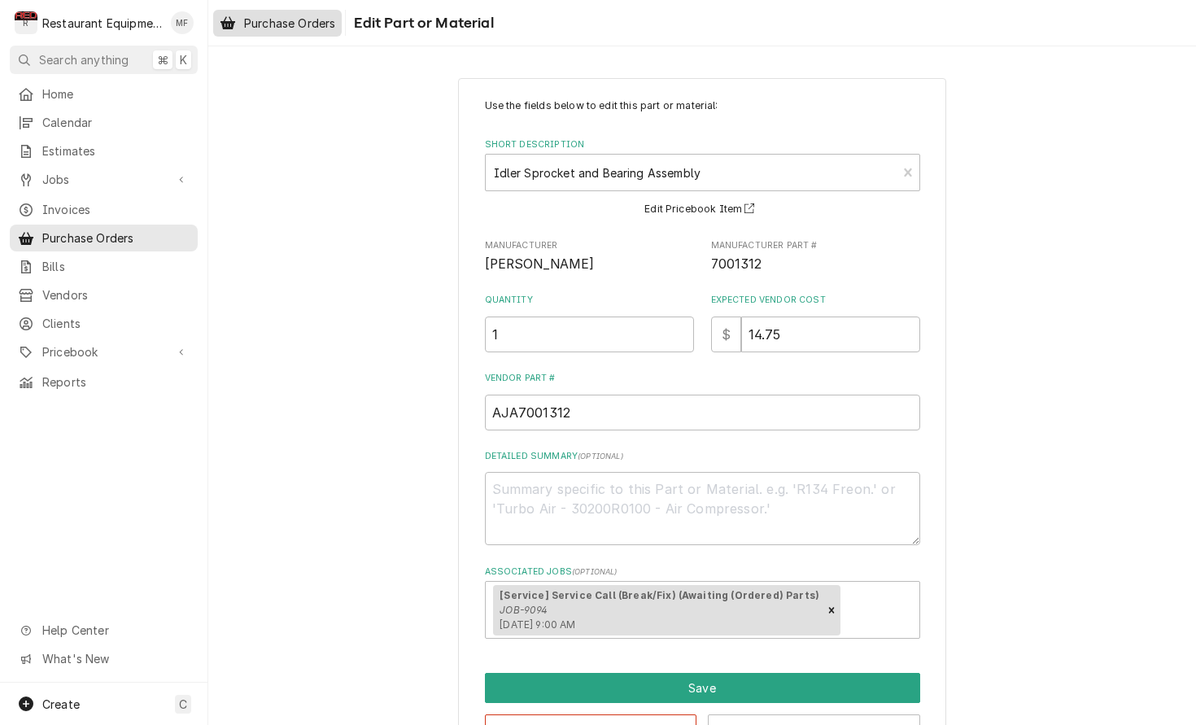
click at [335, 25] on span "Purchase Orders" at bounding box center [289, 23] width 91 height 17
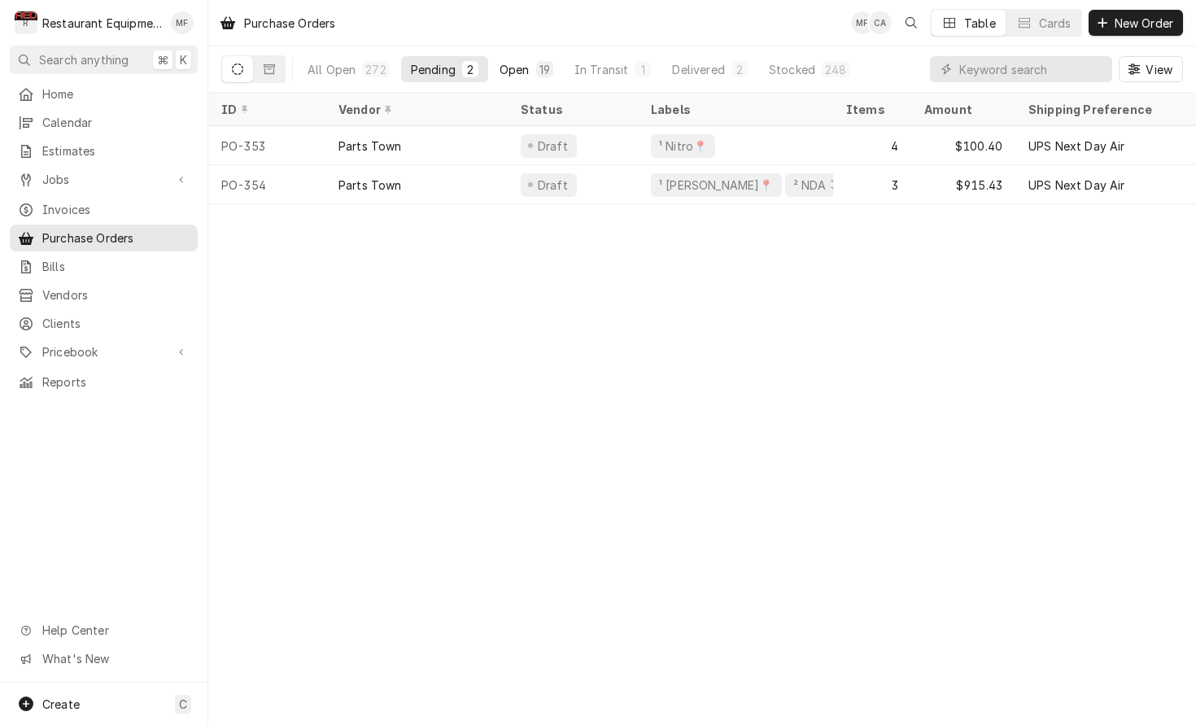
click at [526, 78] on button "Open 19" at bounding box center [526, 69] width 73 height 26
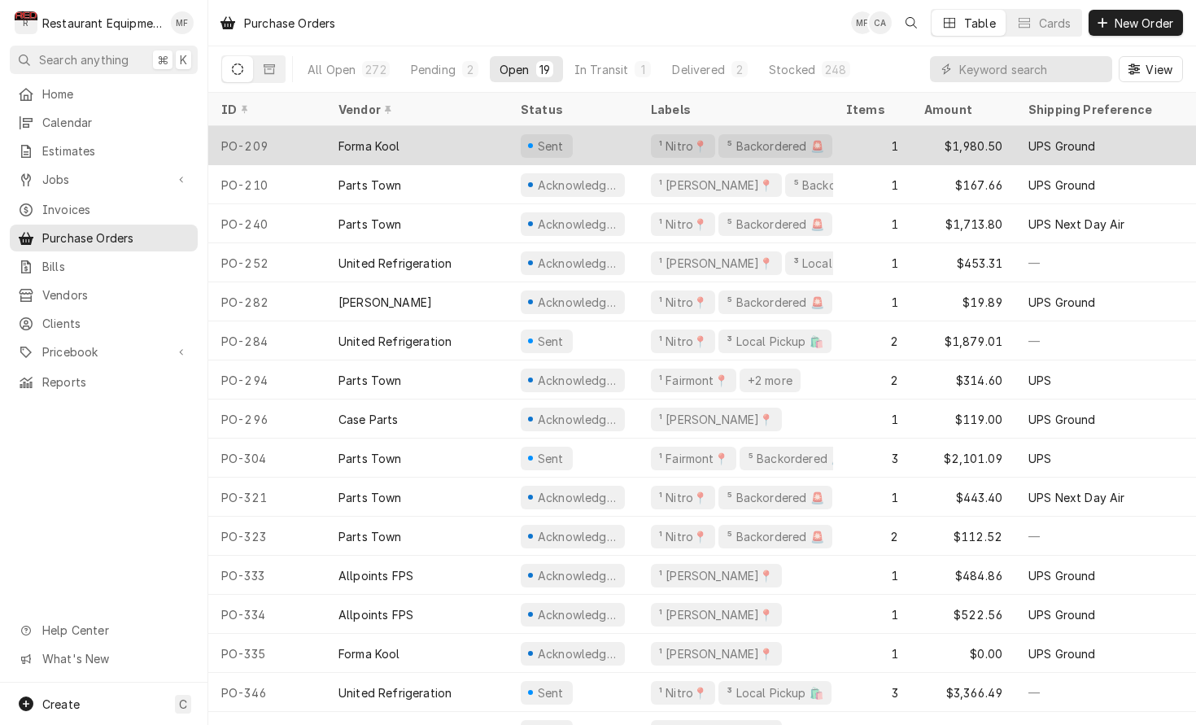
click at [871, 138] on div "1" at bounding box center [872, 145] width 78 height 39
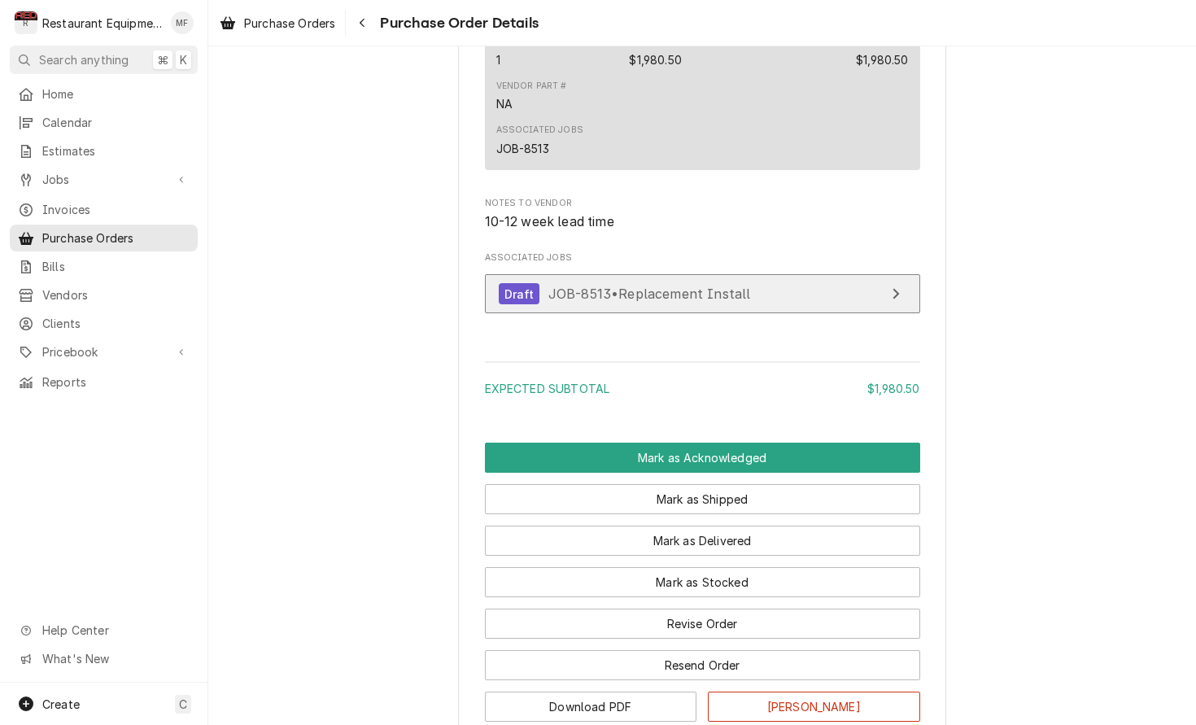
scroll to position [1069, 0]
click at [694, 303] on div "Draft JOB-8513 • Replacement Install" at bounding box center [625, 293] width 252 height 22
click at [785, 308] on link "Draft JOB-8513 • Replacement Install" at bounding box center [702, 293] width 435 height 40
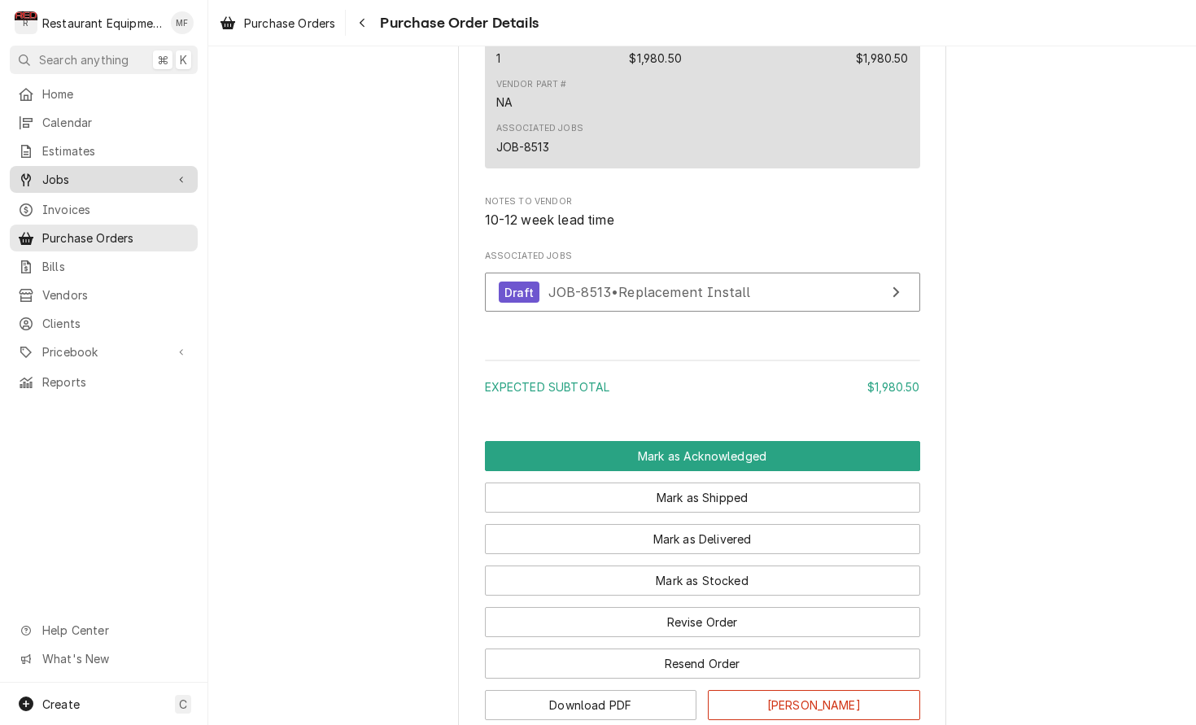
click at [111, 172] on span "Jobs" at bounding box center [103, 179] width 123 height 17
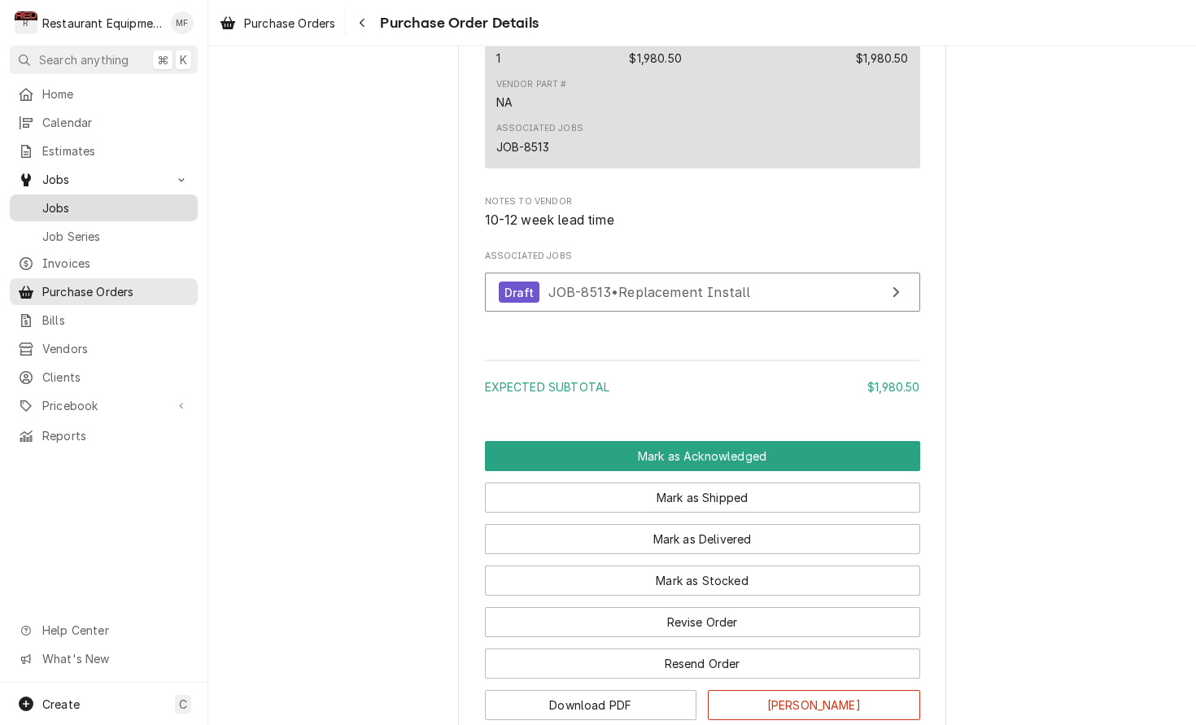
click at [124, 198] on div "Jobs" at bounding box center [103, 208] width 181 height 20
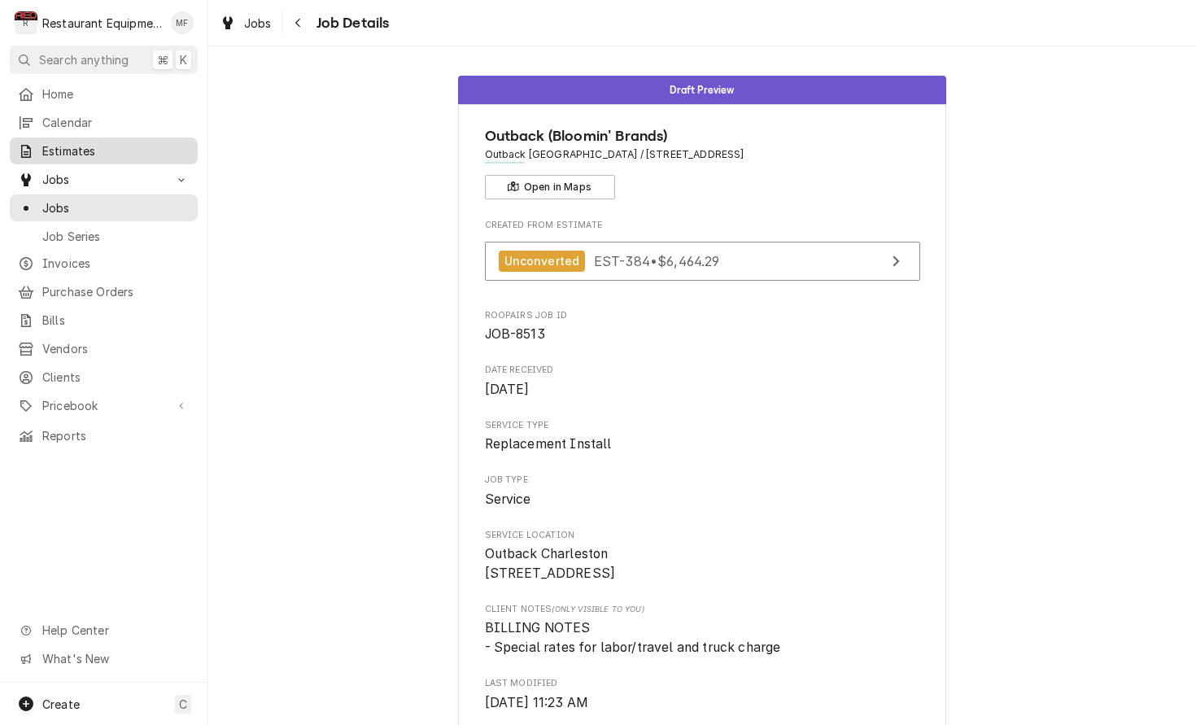
click at [86, 148] on span "Estimates" at bounding box center [115, 150] width 147 height 17
click at [132, 286] on span "Purchase Orders" at bounding box center [115, 291] width 147 height 17
